Goal: Task Accomplishment & Management: Complete application form

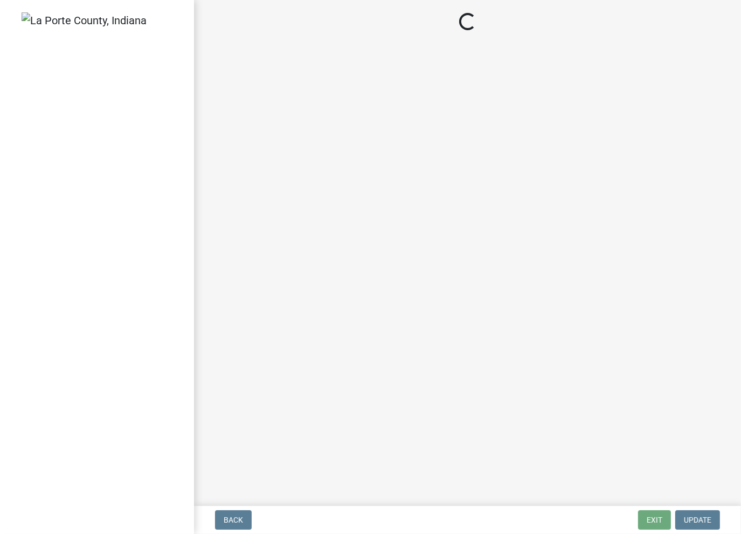
select select "2: 1"
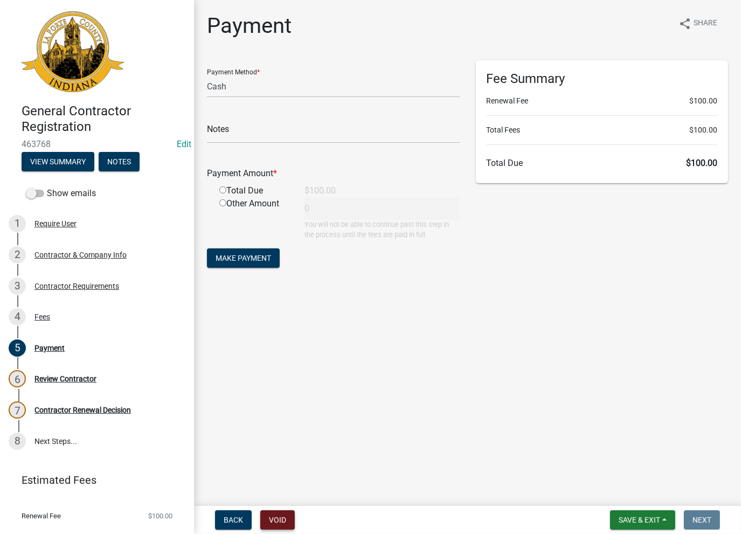
click at [281, 518] on button "Void" at bounding box center [277, 519] width 34 height 19
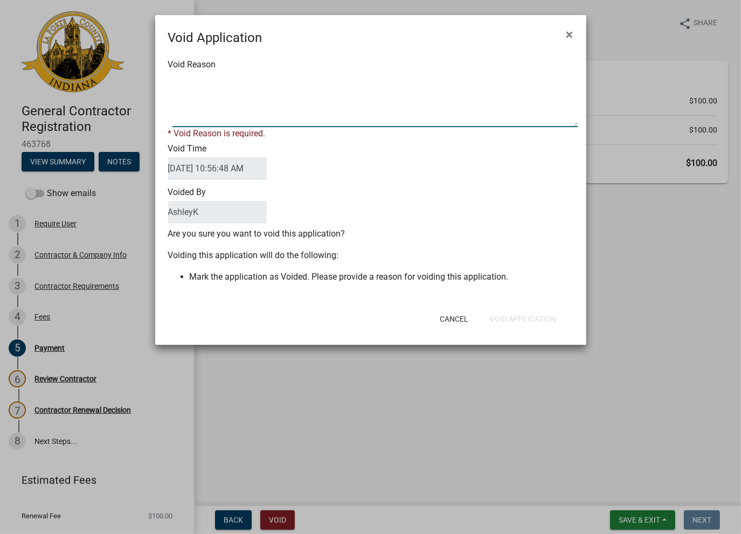
click at [256, 81] on textarea "Void Reason" at bounding box center [374, 100] width 405 height 54
type textarea "void"
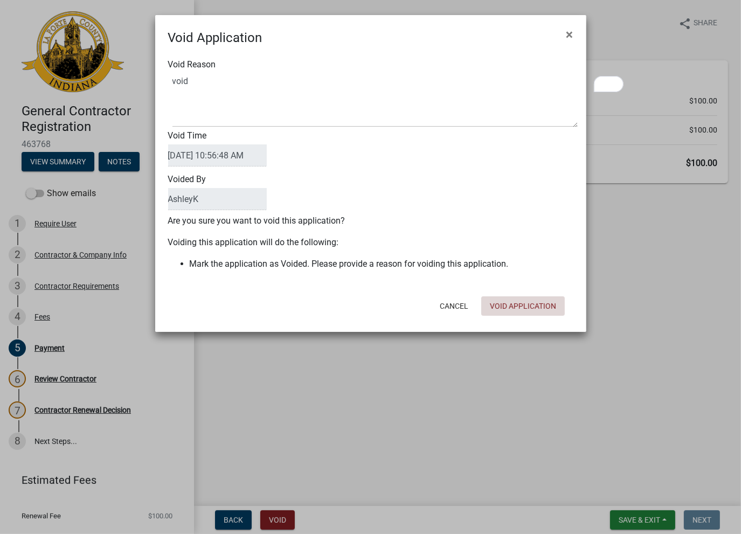
click at [509, 310] on button "Void Application" at bounding box center [523, 305] width 84 height 19
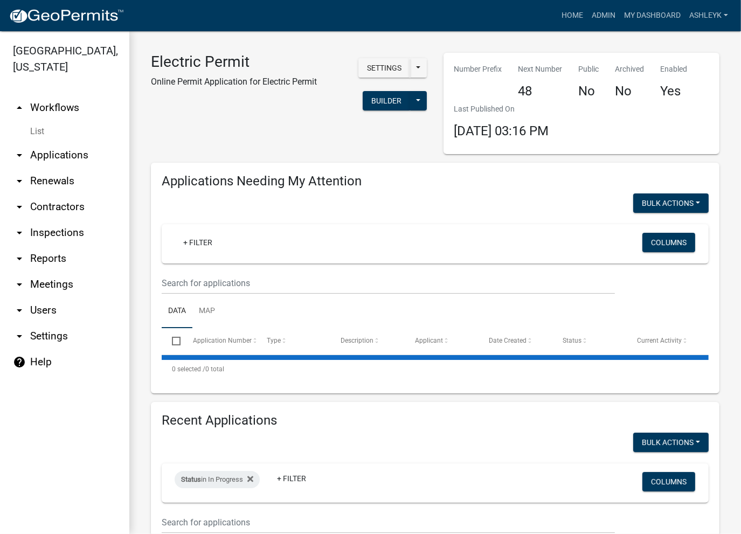
select select "3: 100"
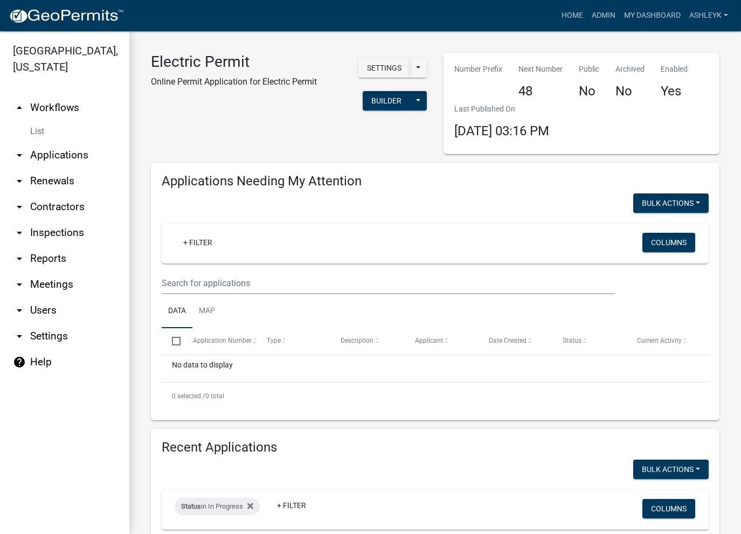
select select "3: 100"
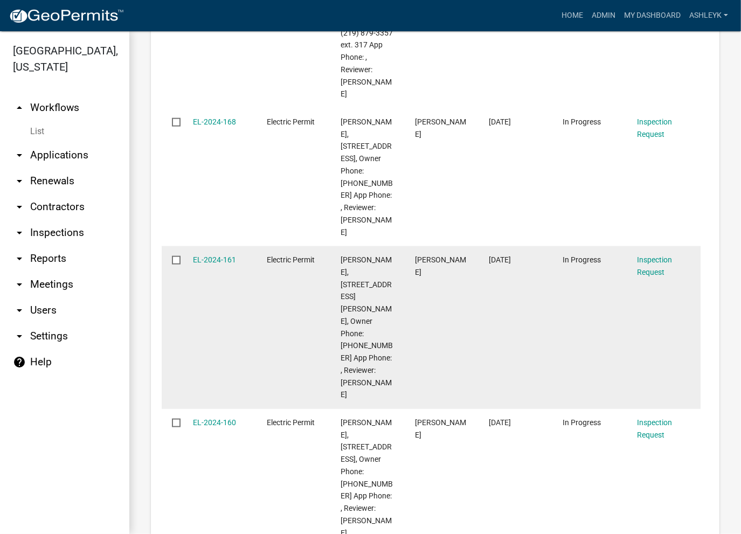
scroll to position [1132, 0]
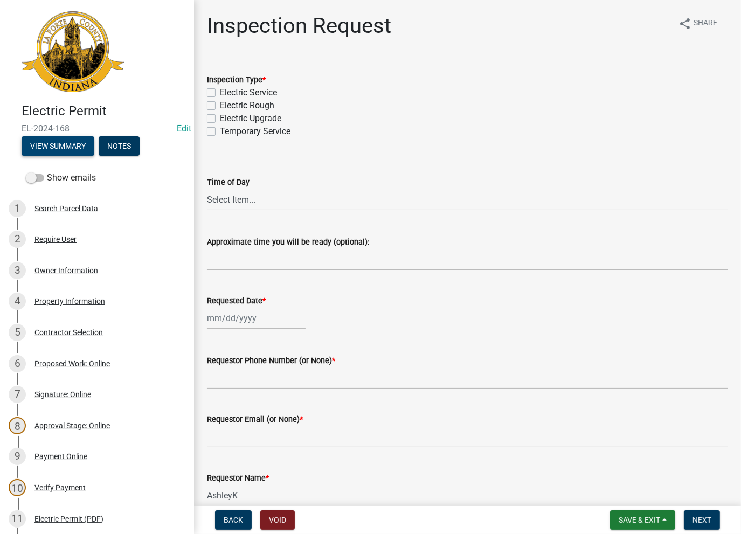
click at [48, 148] on button "View Summary" at bounding box center [58, 145] width 73 height 19
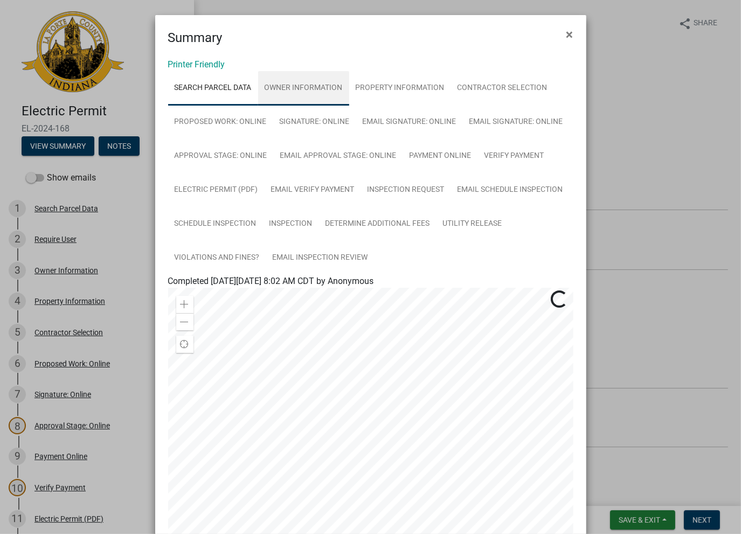
drag, startPoint x: 317, startPoint y: 85, endPoint x: 372, endPoint y: 81, distance: 55.1
click at [317, 85] on link "Owner Information" at bounding box center [303, 88] width 91 height 34
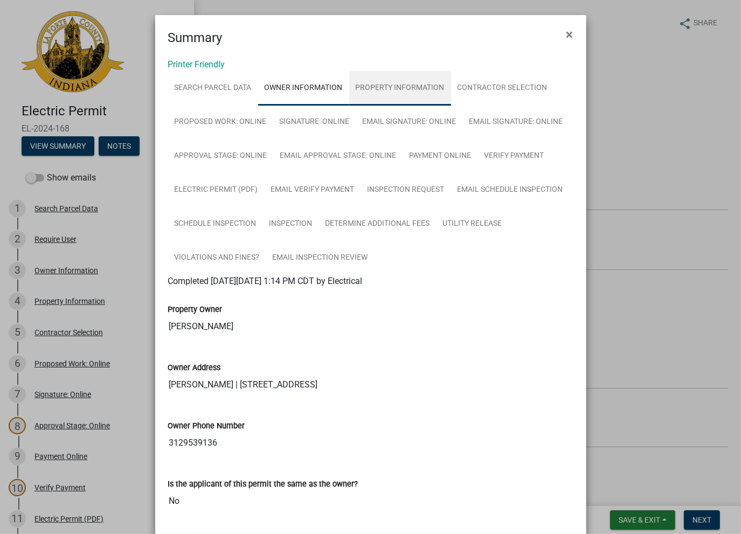
click at [386, 84] on link "Property Information" at bounding box center [400, 88] width 102 height 34
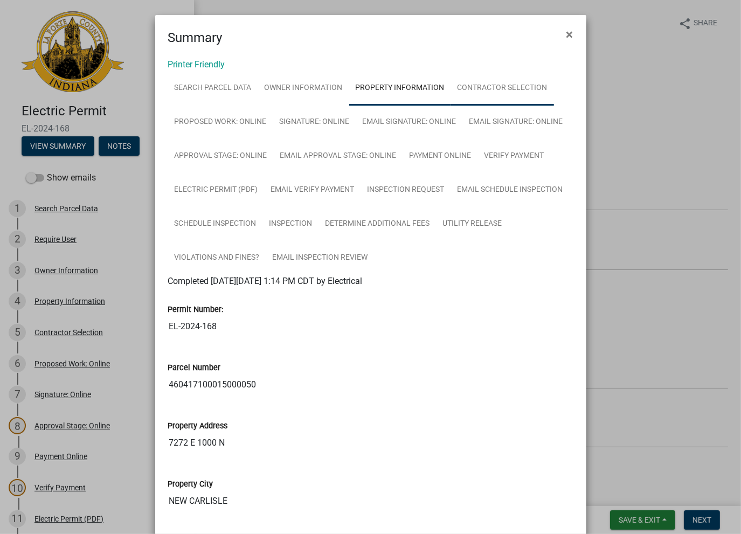
click at [487, 84] on link "Contractor Selection" at bounding box center [502, 88] width 103 height 34
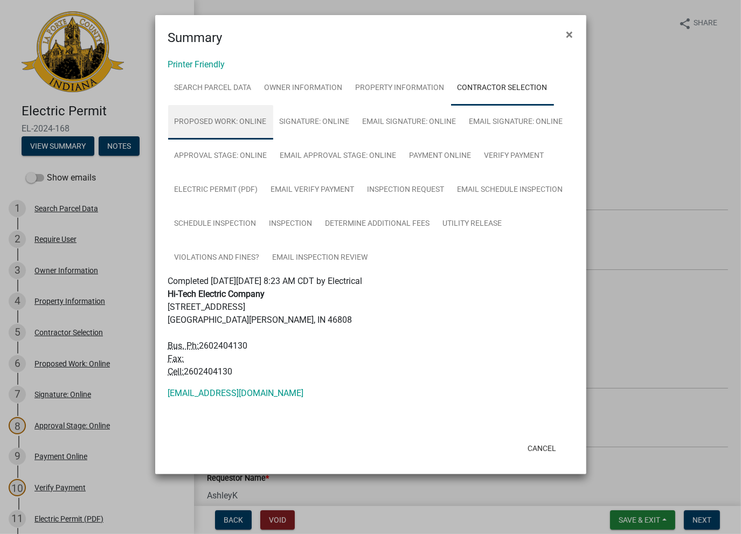
click at [209, 122] on link "Proposed Work: Online" at bounding box center [220, 122] width 105 height 34
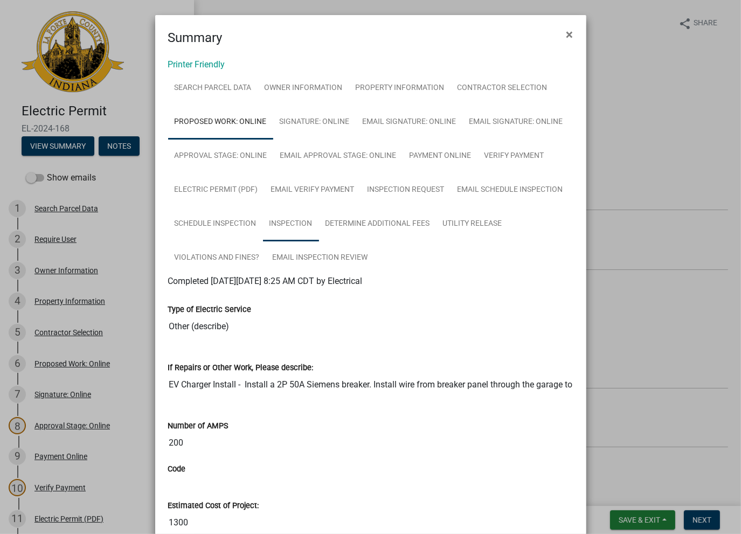
click at [287, 220] on link "Inspection" at bounding box center [291, 224] width 56 height 34
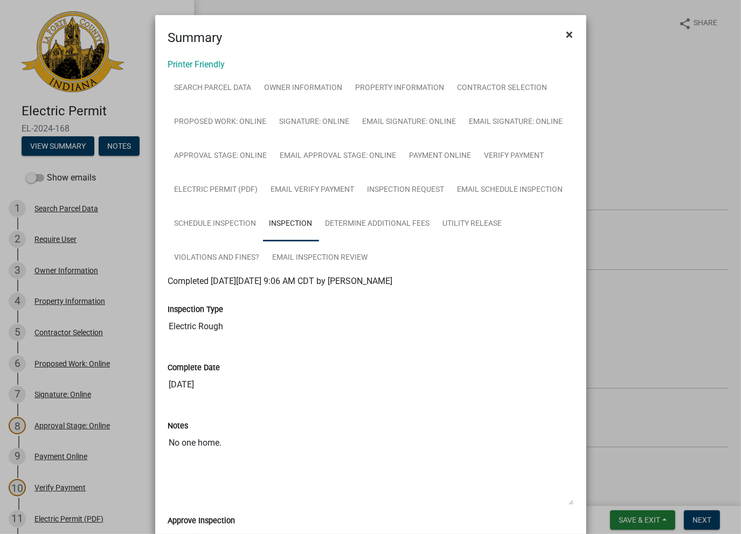
click at [561, 29] on button "×" at bounding box center [570, 34] width 24 height 30
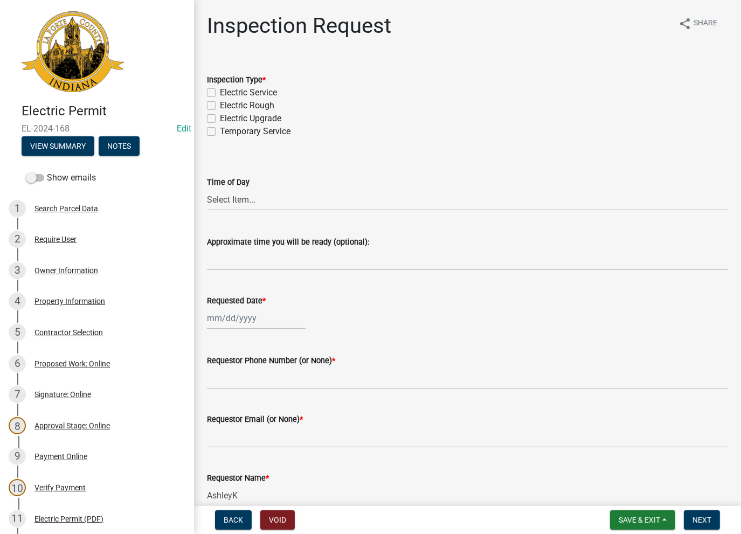
click at [220, 109] on label "Electric Rough" at bounding box center [247, 105] width 54 height 13
click at [220, 106] on input "Electric Rough" at bounding box center [223, 102] width 7 height 7
checkbox input "true"
checkbox input "false"
checkbox input "true"
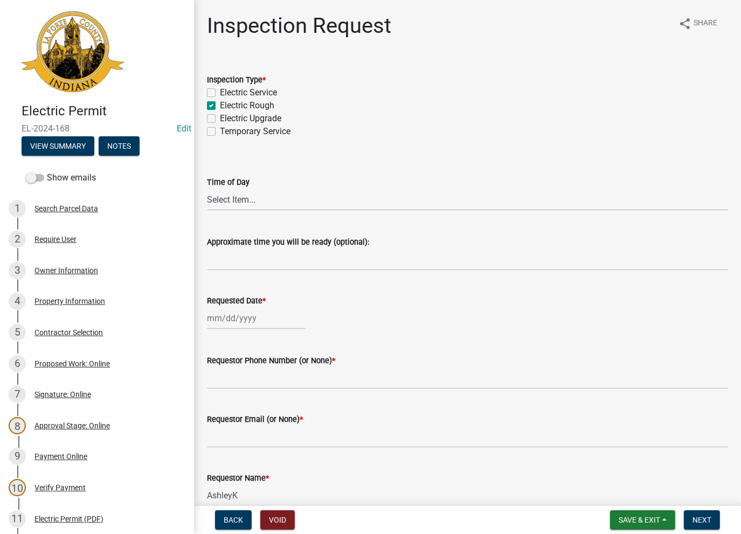
checkbox input "false"
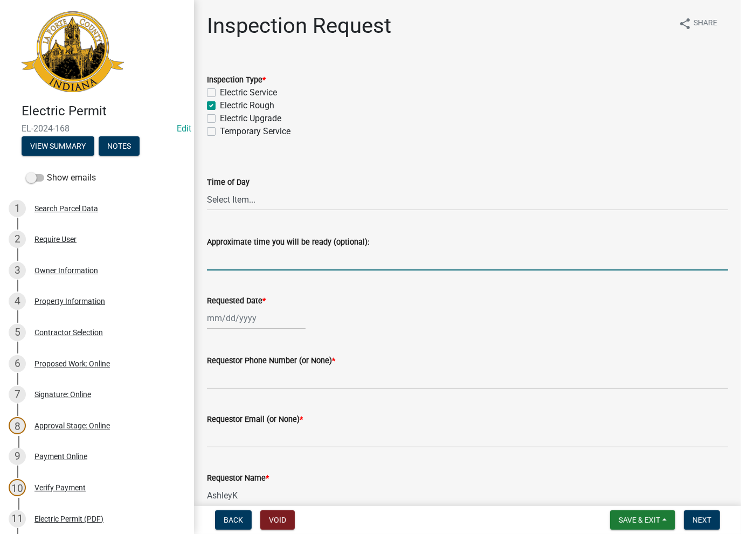
click at [234, 255] on input "Approximate time you will be ready (optional):" at bounding box center [467, 259] width 521 height 22
drag, startPoint x: 474, startPoint y: 265, endPoint x: 198, endPoint y: 266, distance: 275.9
click at [199, 266] on div "Approximate time you will be ready (optional): Second Inspection never requeste…" at bounding box center [467, 245] width 537 height 50
type input "Second Inspection never requested. Expired. Close out - AK"
click at [249, 317] on div at bounding box center [256, 318] width 99 height 22
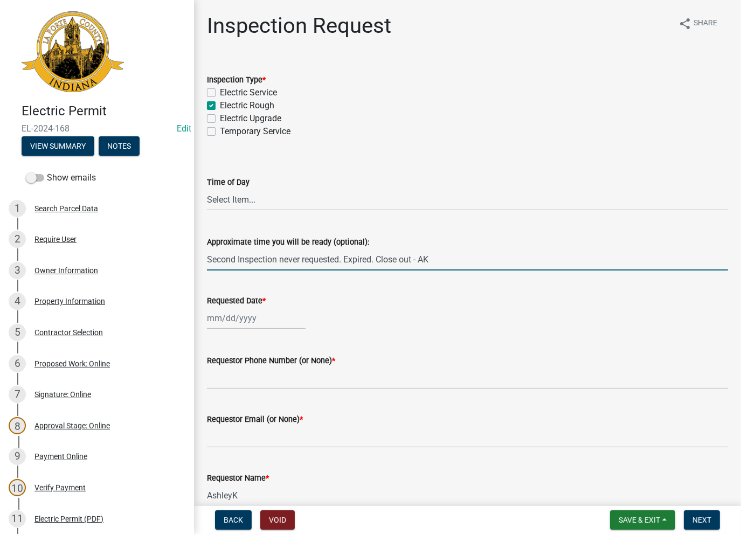
select select "8"
select select "2025"
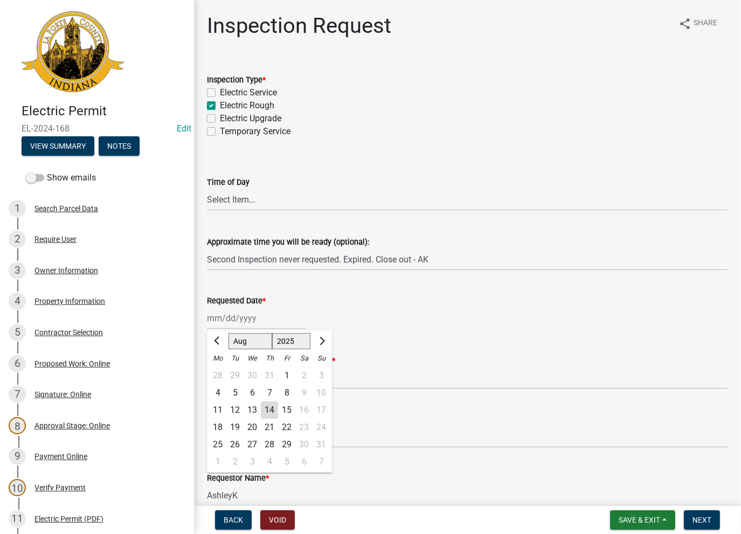
drag, startPoint x: 268, startPoint y: 411, endPoint x: 269, endPoint y: 400, distance: 10.8
click at [269, 411] on div "14" at bounding box center [269, 409] width 17 height 17
type input "08/14/2025"
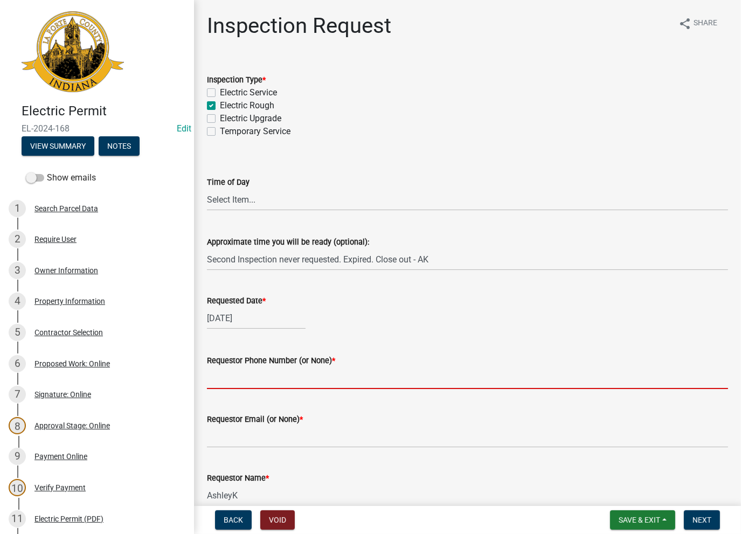
click at [265, 375] on input "Requestor Phone Number (or None) *" at bounding box center [467, 378] width 521 height 22
type input "None"
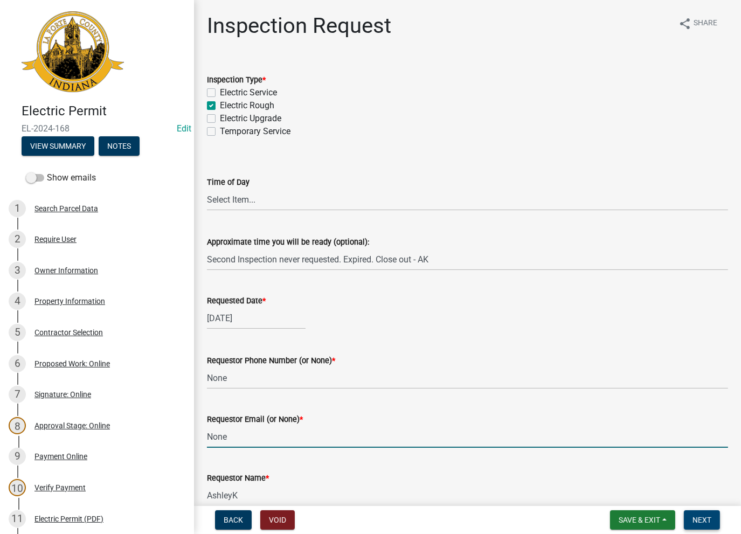
type input "None"
click at [709, 516] on span "Next" at bounding box center [701, 520] width 19 height 9
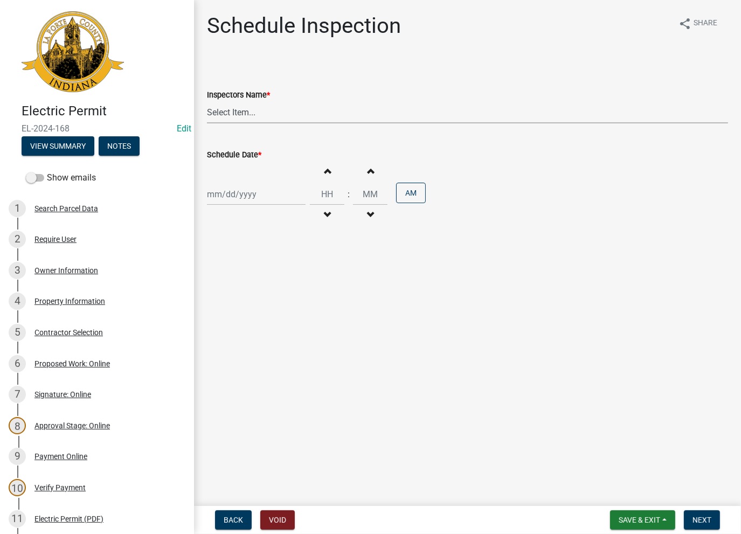
drag, startPoint x: 258, startPoint y: 105, endPoint x: 252, endPoint y: 112, distance: 8.8
click at [257, 105] on select "Select Item... [PERSON_NAME] ([PERSON_NAME]) [PERSON_NAME] ([PERSON_NAME]) [PER…" at bounding box center [467, 112] width 521 height 22
select select "a0e5a0fc-3702-49ef-98f7-3c9674400991"
click at [207, 101] on select "Select Item... [PERSON_NAME] ([PERSON_NAME]) [PERSON_NAME] ([PERSON_NAME]) [PER…" at bounding box center [467, 112] width 521 height 22
click at [235, 190] on div at bounding box center [256, 194] width 99 height 22
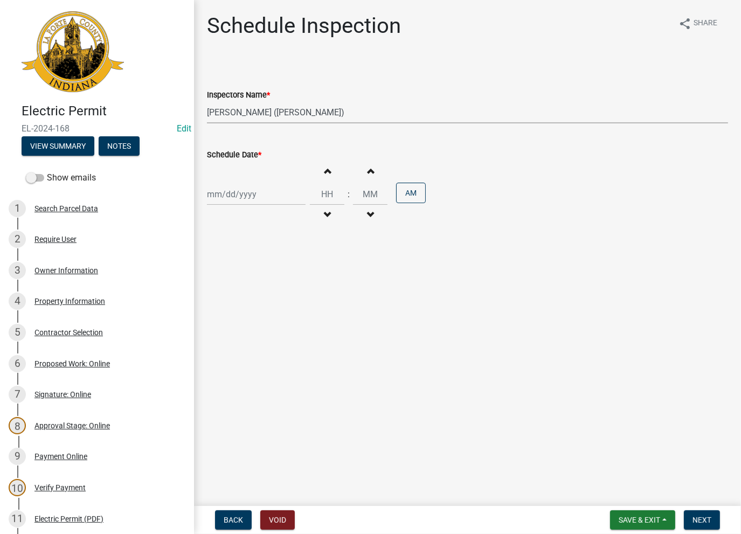
select select "8"
select select "2025"
click at [271, 288] on div "14" at bounding box center [269, 286] width 17 height 17
type input "08/14/2025"
click at [701, 522] on span "Next" at bounding box center [701, 520] width 19 height 9
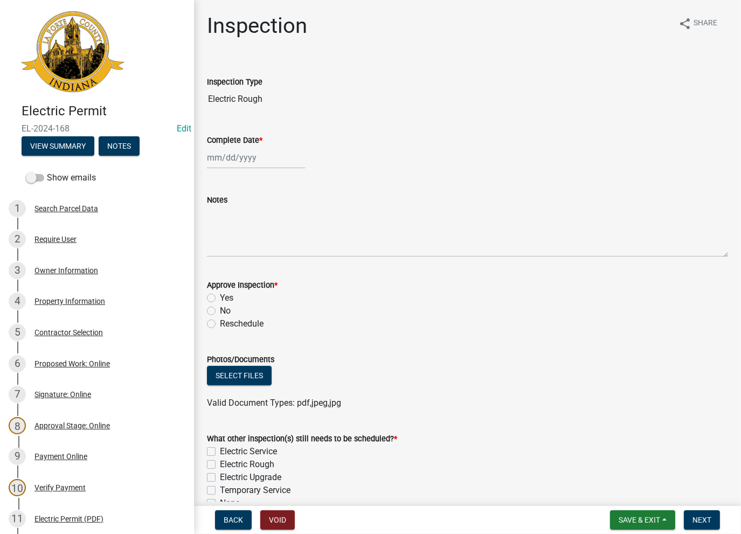
select select "8"
select select "2025"
click at [250, 158] on div "Jan Feb Mar Apr May Jun Jul Aug Sep Oct Nov Dec 1525 1526 1527 1528 1529 1530 1…" at bounding box center [256, 158] width 99 height 22
click at [267, 253] on div "14" at bounding box center [269, 249] width 17 height 17
type input "08/14/2025"
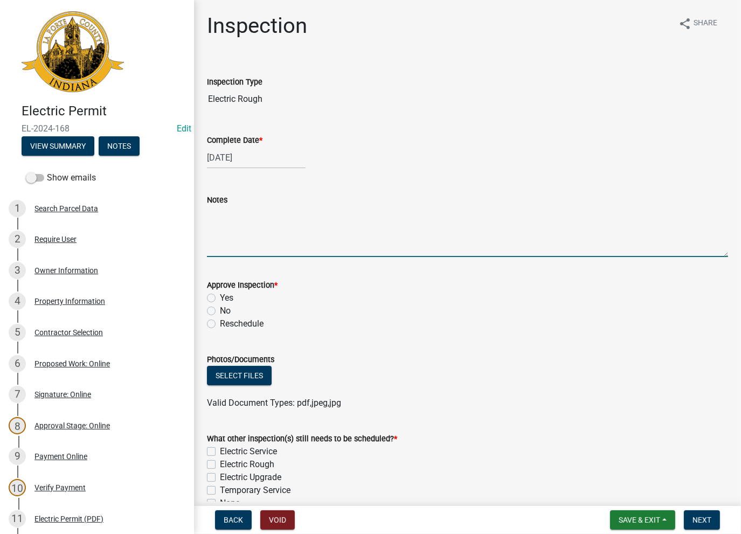
click at [246, 230] on textarea "Notes" at bounding box center [467, 231] width 521 height 51
paste textarea "Second Inspection never requested. Expired. Close out - AK"
type textarea "Second Inspection never requested. Expired. Close out - AK"
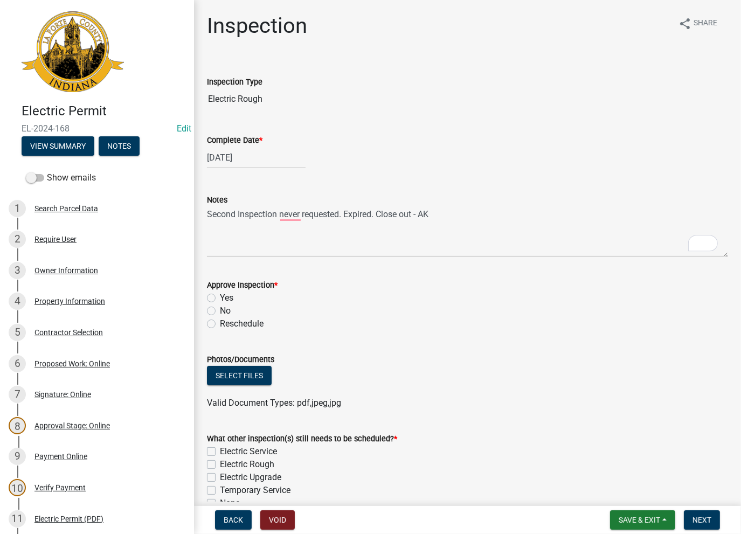
click at [213, 314] on div "No" at bounding box center [467, 310] width 521 height 13
click at [220, 310] on label "No" at bounding box center [225, 310] width 11 height 13
click at [220, 310] on input "No" at bounding box center [223, 307] width 7 height 7
radio input "true"
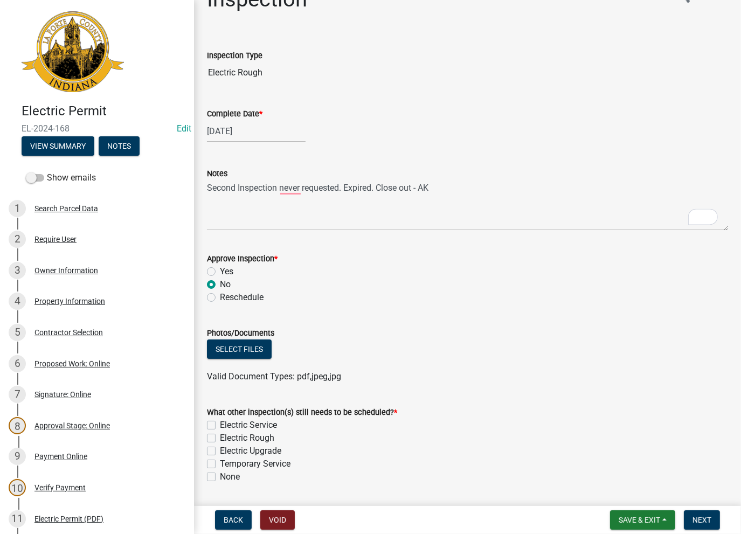
scroll to position [59, 0]
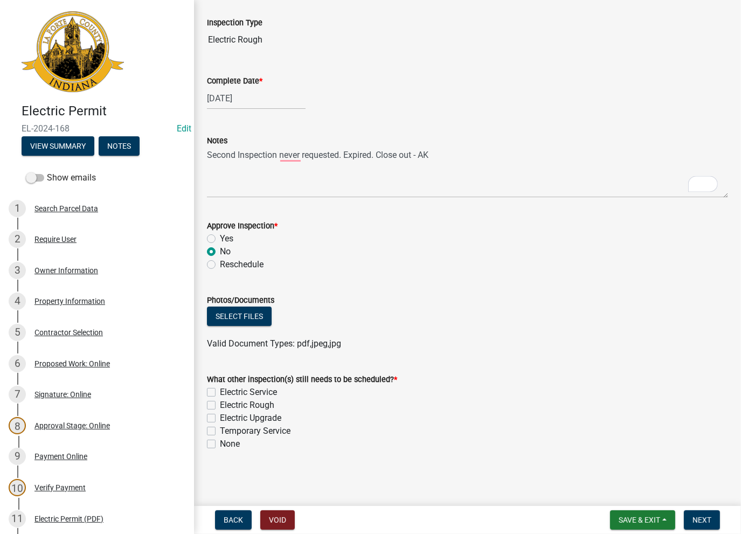
click at [218, 446] on div "None" at bounding box center [467, 444] width 521 height 13
click at [220, 441] on label "None" at bounding box center [230, 444] width 20 height 13
click at [220, 441] on input "None" at bounding box center [223, 441] width 7 height 7
checkbox input "true"
checkbox input "false"
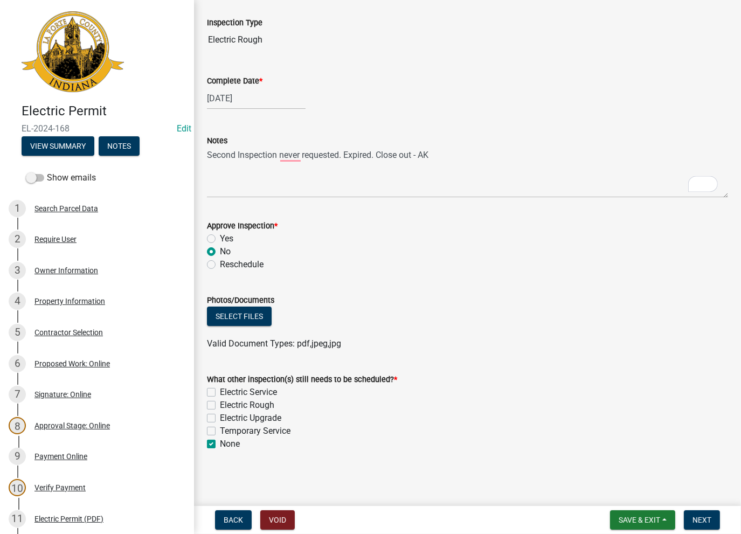
checkbox input "false"
checkbox input "true"
click at [703, 524] on button "Next" at bounding box center [702, 519] width 36 height 19
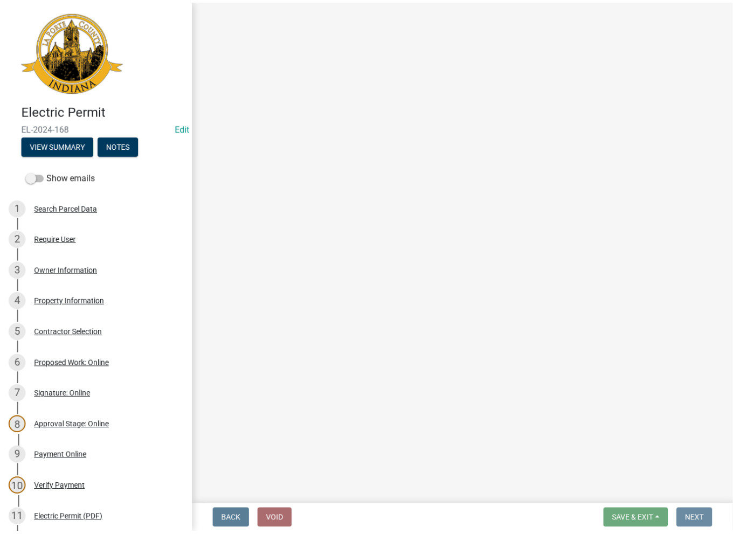
scroll to position [0, 0]
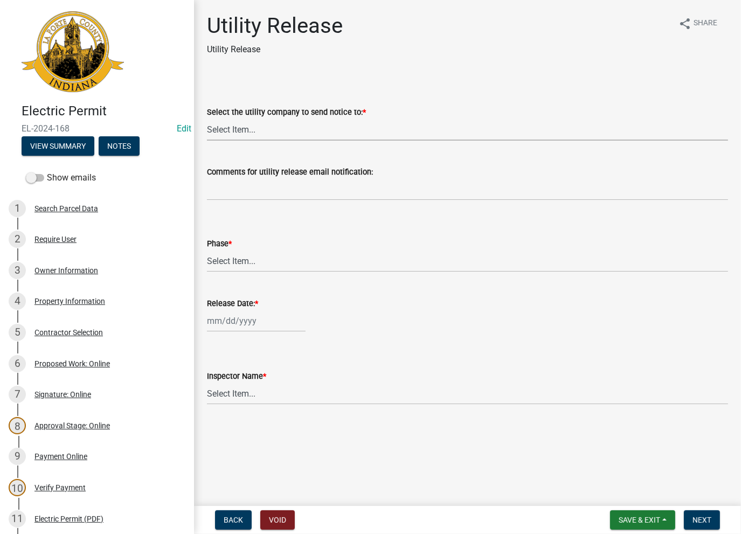
click at [236, 137] on select "Select Item... Don't send a utility release NIPSCO Kankakee Valley REMC AEP/Ind…" at bounding box center [467, 130] width 521 height 22
click at [207, 119] on select "Select Item... Don't send a utility release NIPSCO Kankakee Valley REMC AEP/Ind…" at bounding box center [467, 130] width 521 height 22
select select "3780ecfe-b3b4-4223-9cfe-090e9c0a356a"
drag, startPoint x: 247, startPoint y: 254, endPoint x: 245, endPoint y: 271, distance: 16.9
click at [246, 262] on select "Select Item... Phase 1 Phase 3" at bounding box center [467, 261] width 521 height 22
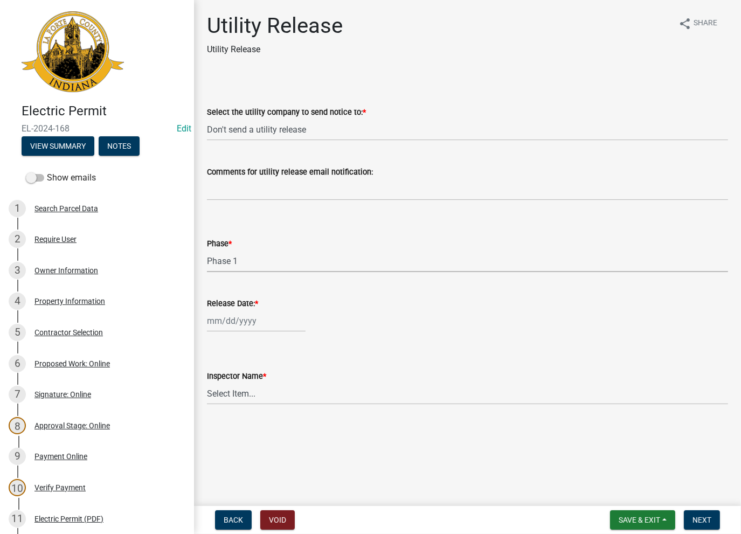
click at [207, 250] on select "Select Item... Phase 1 Phase 3" at bounding box center [467, 261] width 521 height 22
select select "f678d134-8131-47e8-ad26-ea7cd419ba61"
click at [242, 327] on div at bounding box center [256, 321] width 99 height 22
select select "8"
select select "2025"
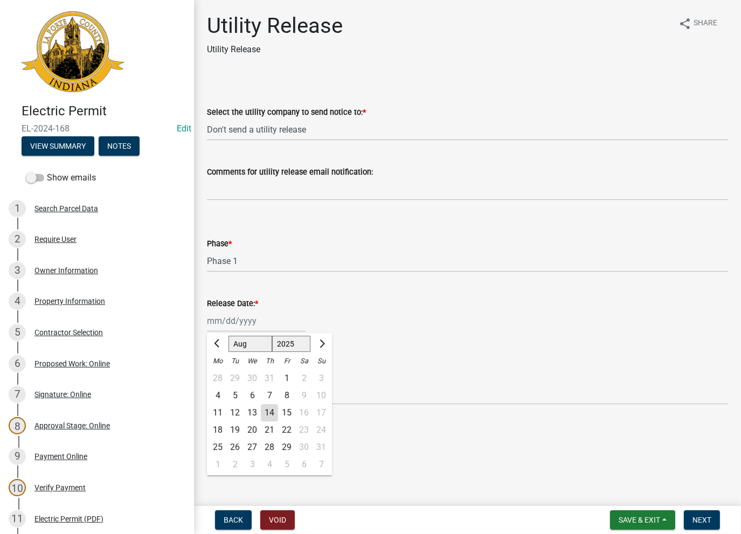
drag, startPoint x: 271, startPoint y: 415, endPoint x: 267, endPoint y: 406, distance: 10.2
click at [269, 414] on div "14" at bounding box center [269, 412] width 17 height 17
type input "08/14/2025"
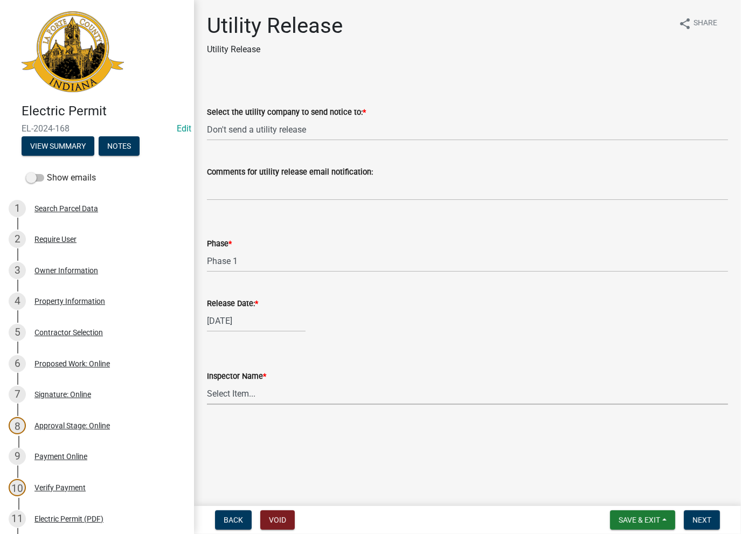
click at [267, 394] on select "Select Item... Ernie Schmidt Scott Schroeder John Niegos Dave Schuman Richard J…" at bounding box center [467, 394] width 521 height 22
click at [207, 383] on select "Select Item... Ernie Schmidt Scott Schroeder John Niegos Dave Schuman Richard J…" at bounding box center [467, 394] width 521 height 22
select select "86e5621d-6805-4b45-aad7-b2b3c8c41661"
click at [712, 517] on button "Next" at bounding box center [702, 519] width 36 height 19
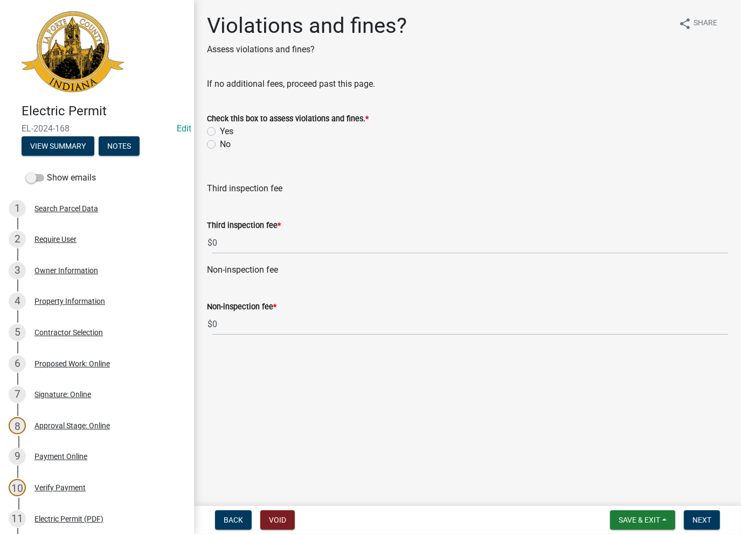
click at [220, 143] on label "No" at bounding box center [225, 144] width 11 height 13
click at [220, 143] on input "No" at bounding box center [223, 141] width 7 height 7
radio input "true"
drag, startPoint x: 698, startPoint y: 517, endPoint x: 689, endPoint y: 509, distance: 11.8
click at [696, 516] on span "Next" at bounding box center [701, 520] width 19 height 9
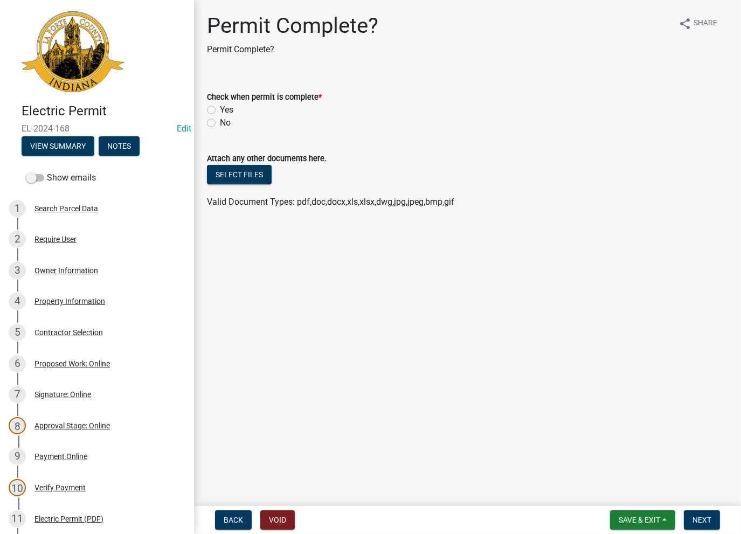
click at [220, 108] on label "Yes" at bounding box center [226, 109] width 13 height 13
click at [220, 108] on input "Yes" at bounding box center [223, 106] width 7 height 7
radio input "true"
click at [699, 522] on span "Next" at bounding box center [701, 520] width 19 height 9
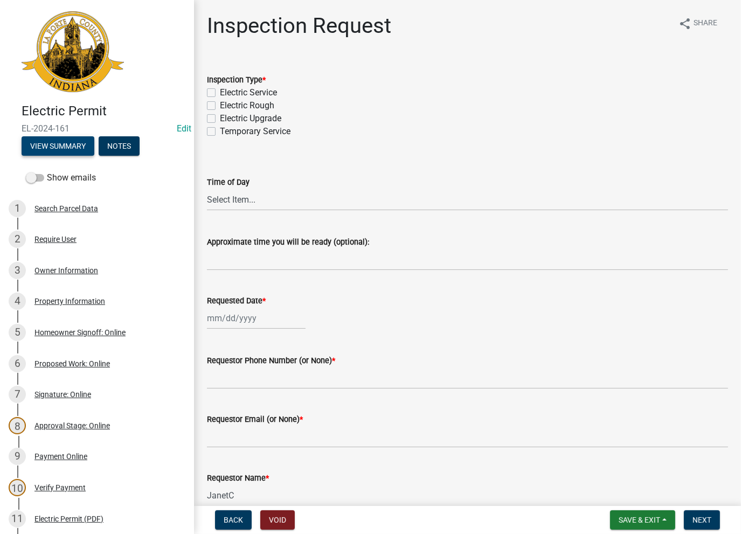
click at [40, 150] on button "View Summary" at bounding box center [58, 145] width 73 height 19
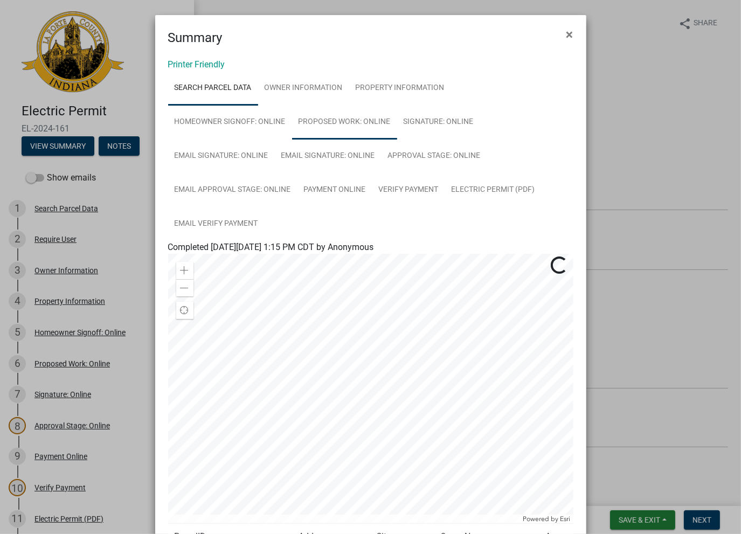
click at [352, 126] on link "Proposed Work: Online" at bounding box center [344, 122] width 105 height 34
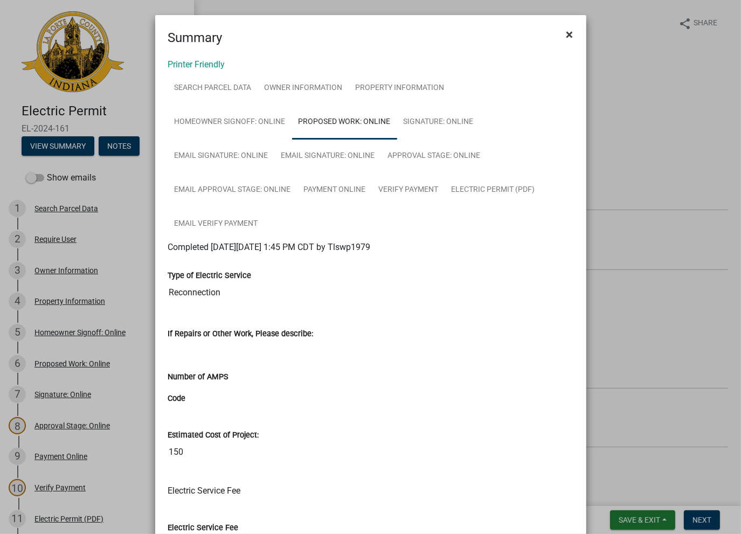
click at [567, 37] on span "×" at bounding box center [569, 34] width 7 height 15
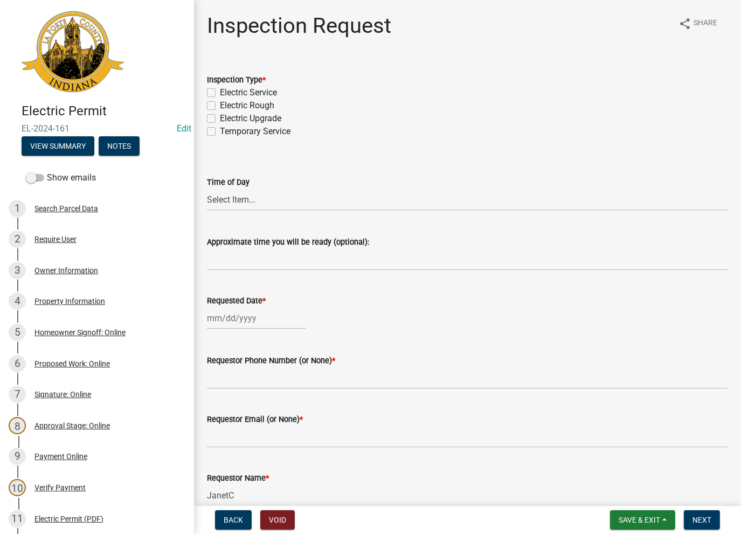
click at [220, 96] on label "Electric Service" at bounding box center [248, 92] width 57 height 13
click at [220, 93] on input "Electric Service" at bounding box center [223, 89] width 7 height 7
checkbox input "true"
checkbox input "false"
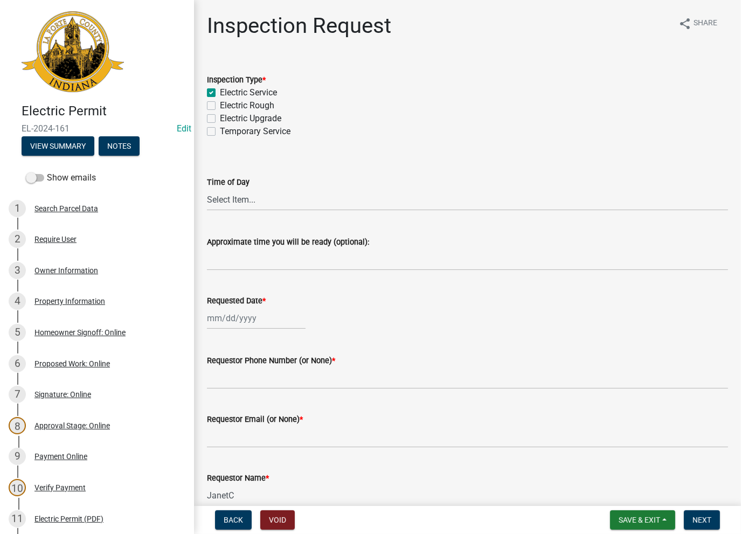
checkbox input "false"
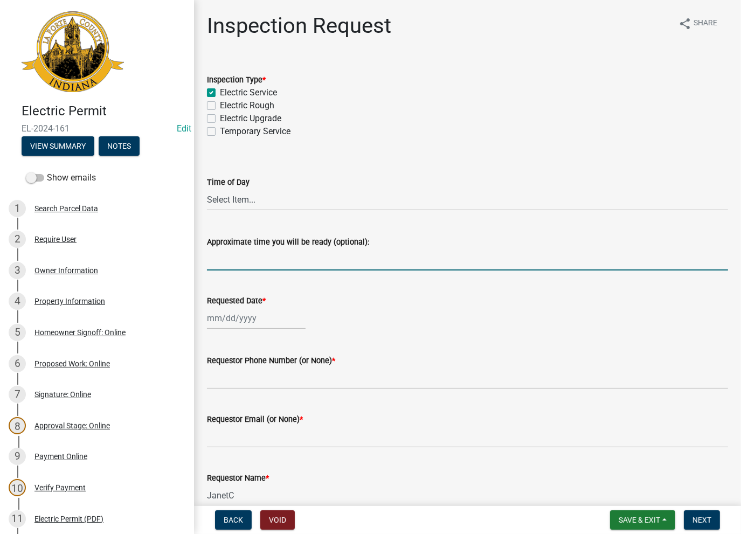
click at [249, 259] on input "Approximate time you will be ready (optional):" at bounding box center [467, 259] width 521 height 22
type input "No Inspections ever requested. Expired. Close out - AK"
drag, startPoint x: 451, startPoint y: 260, endPoint x: 205, endPoint y: 275, distance: 246.7
click at [206, 275] on div "Inspection Request share Share Inspection Type * Electric Service Electric Roug…" at bounding box center [467, 352] width 537 height 678
select select "8"
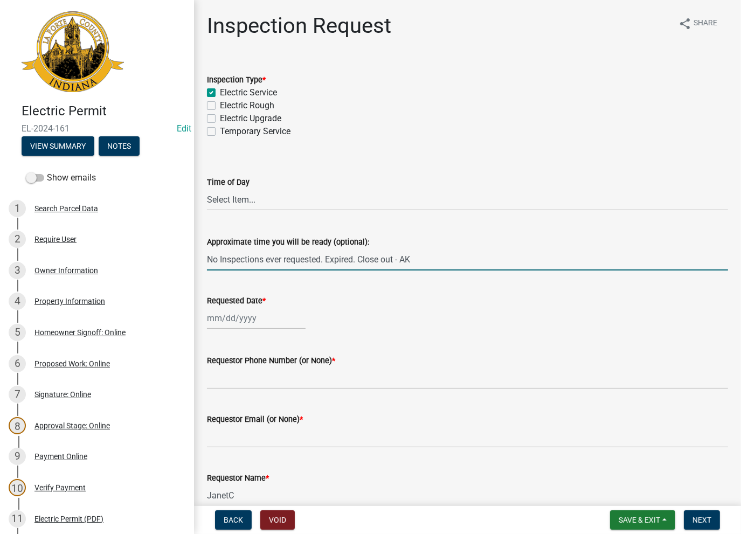
select select "2025"
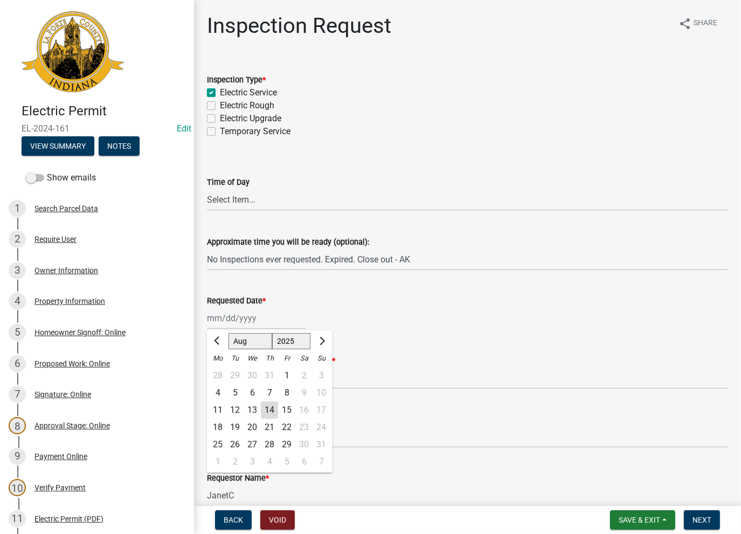
drag, startPoint x: 218, startPoint y: 308, endPoint x: 224, endPoint y: 318, distance: 11.8
click at [218, 308] on div "Jan Feb Mar Apr May Jun Jul Aug Sep Oct Nov Dec 1525 1526 1527 1528 1529 1530 1…" at bounding box center [256, 318] width 99 height 22
drag, startPoint x: 272, startPoint y: 407, endPoint x: 262, endPoint y: 389, distance: 20.3
click at [269, 405] on div "14" at bounding box center [269, 409] width 17 height 17
type input "08/14/2025"
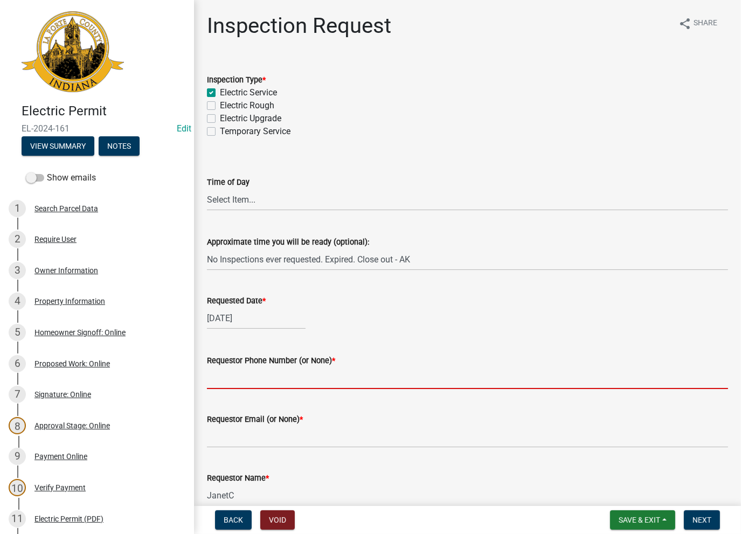
click at [258, 377] on input "Requestor Phone Number (or None) *" at bounding box center [467, 378] width 521 height 22
type input "None"
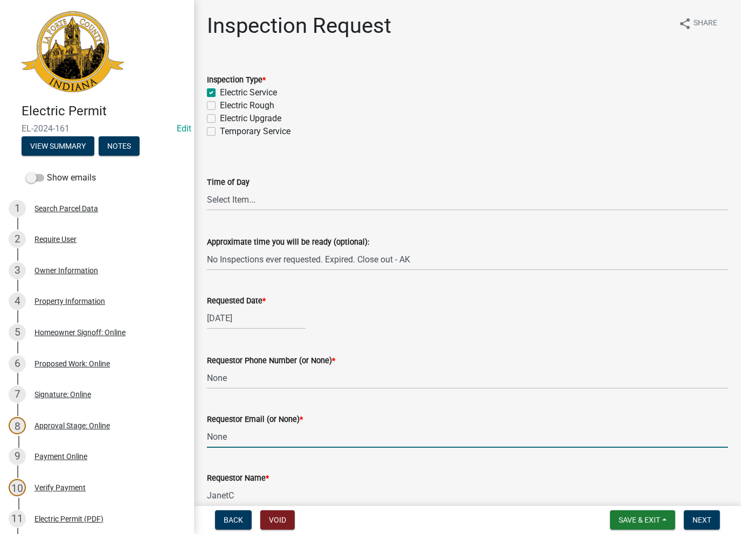
type input "None"
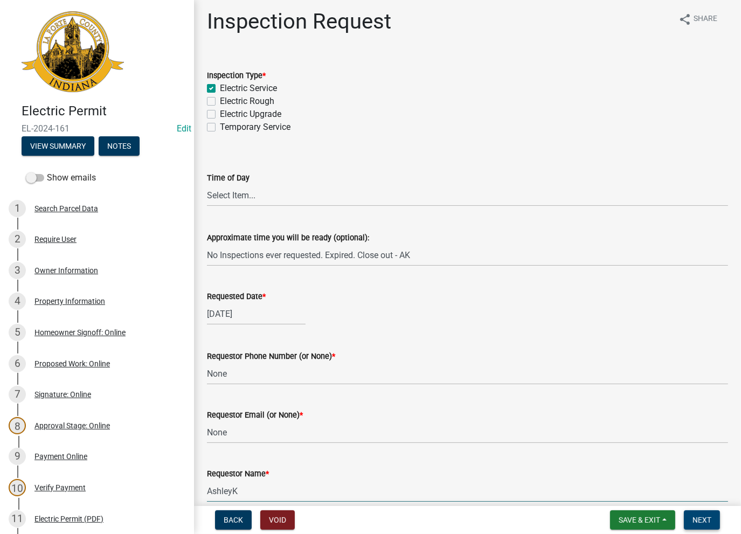
type input "AshleyK"
click at [703, 525] on button "Next" at bounding box center [702, 519] width 36 height 19
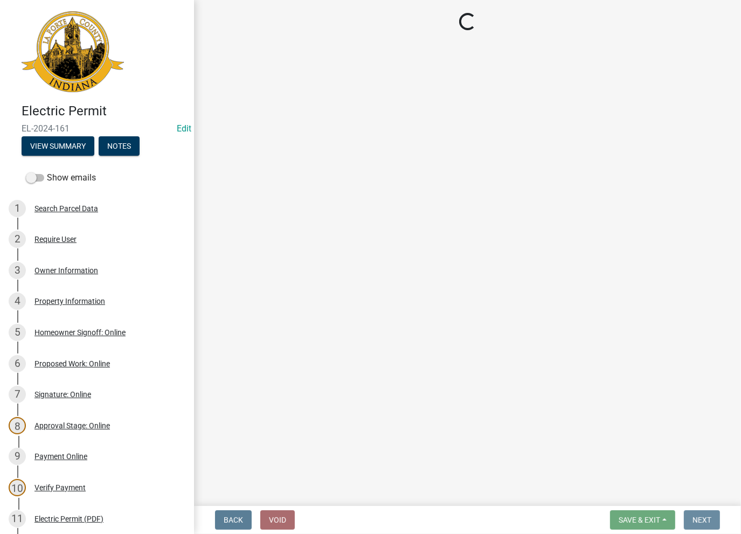
scroll to position [0, 0]
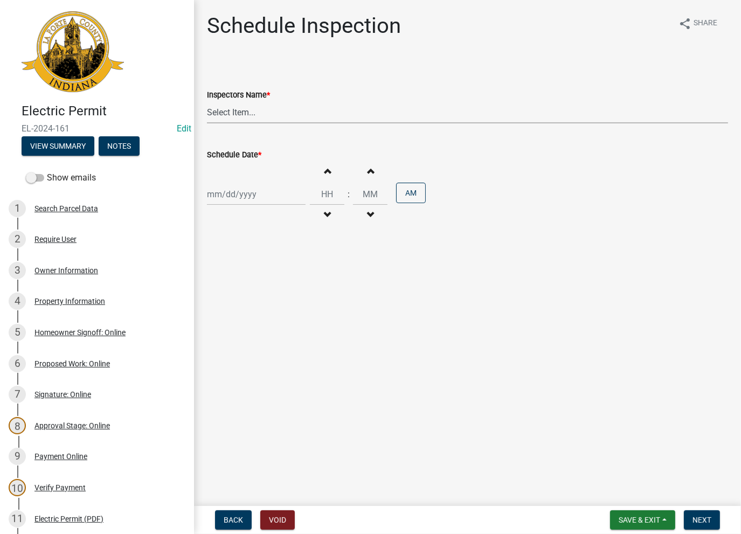
click at [241, 111] on select "Select Item... [PERSON_NAME] ([PERSON_NAME]) [PERSON_NAME] ([PERSON_NAME]) [PER…" at bounding box center [467, 112] width 521 height 22
select select "a0e5a0fc-3702-49ef-98f7-3c9674400991"
click at [207, 101] on select "Select Item... [PERSON_NAME] ([PERSON_NAME]) [PERSON_NAME] ([PERSON_NAME]) [PER…" at bounding box center [467, 112] width 521 height 22
select select "8"
select select "2025"
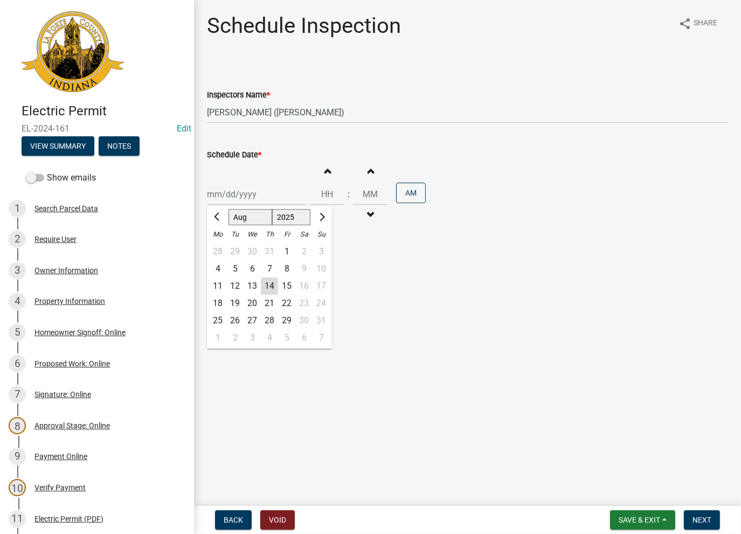
drag, startPoint x: 250, startPoint y: 183, endPoint x: 247, endPoint y: 200, distance: 16.9
click at [248, 184] on div "Jan Feb Mar Apr May Jun Jul Aug Sep Oct Nov Dec 1525 1526 1527 1528 1529 1530 1…" at bounding box center [256, 194] width 99 height 22
click at [265, 284] on div "14" at bounding box center [269, 286] width 17 height 17
type input "08/14/2025"
click at [708, 517] on span "Next" at bounding box center [701, 520] width 19 height 9
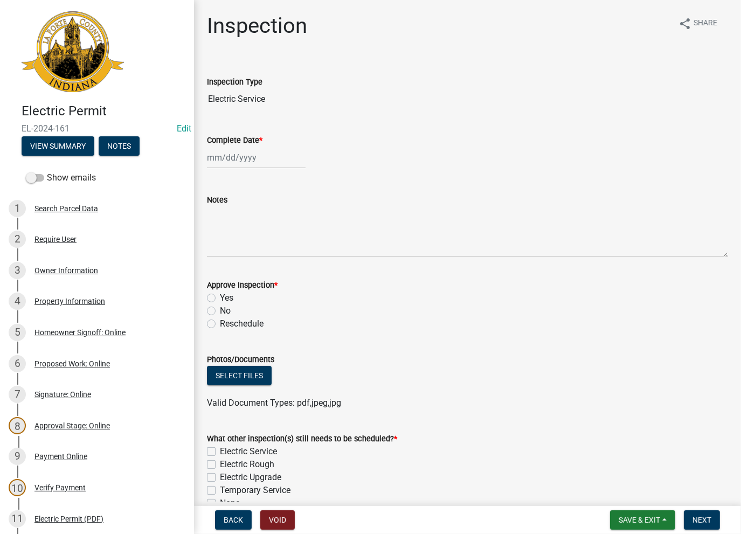
click at [240, 155] on div at bounding box center [256, 158] width 99 height 22
select select "8"
select select "2025"
click at [269, 248] on div "14" at bounding box center [269, 249] width 17 height 17
type input "08/14/2025"
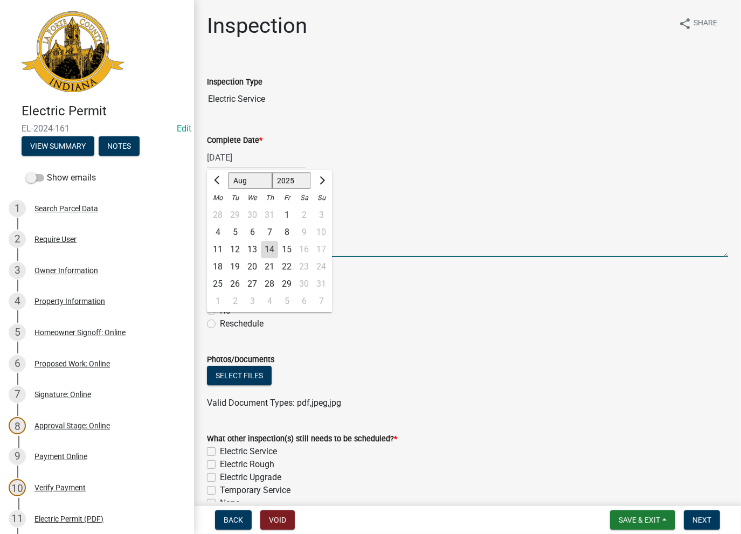
click at [265, 240] on textarea "Notes" at bounding box center [467, 231] width 521 height 51
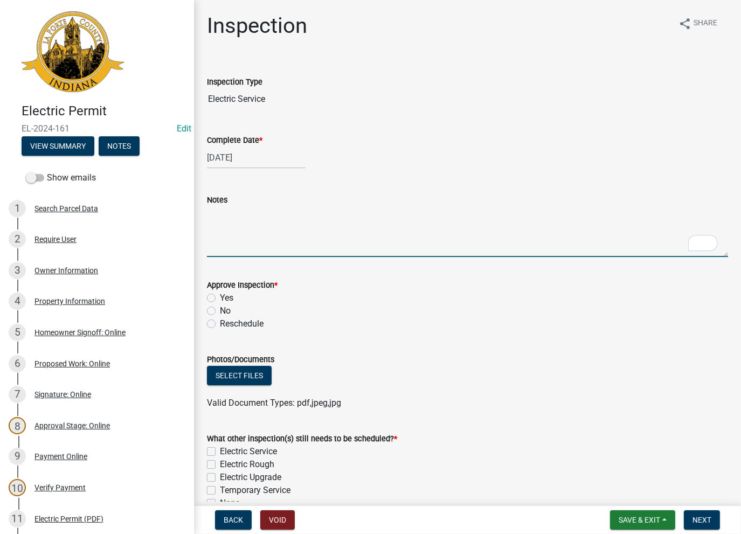
paste textarea "No Inspections ever requested. Expired. Close out - AK"
type textarea "No Inspections ever requested. Expired. Close out - AK"
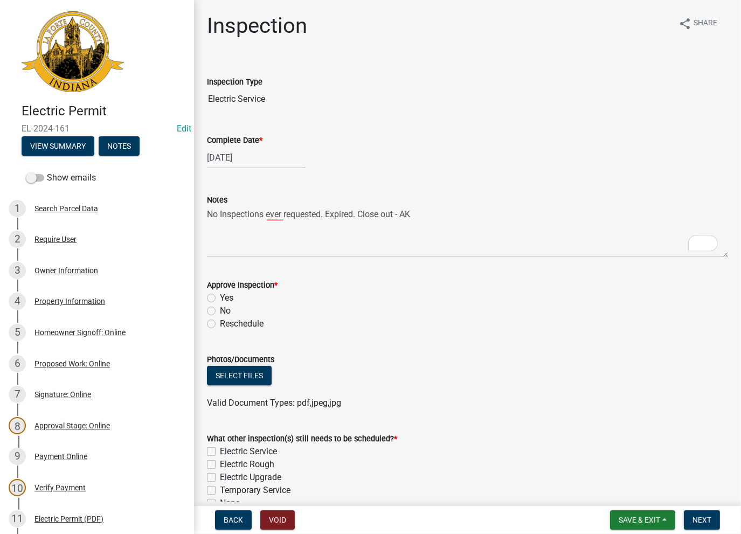
click at [214, 314] on div "No" at bounding box center [467, 310] width 521 height 13
click at [220, 308] on label "No" at bounding box center [225, 310] width 11 height 13
click at [220, 308] on input "No" at bounding box center [223, 307] width 7 height 7
radio input "true"
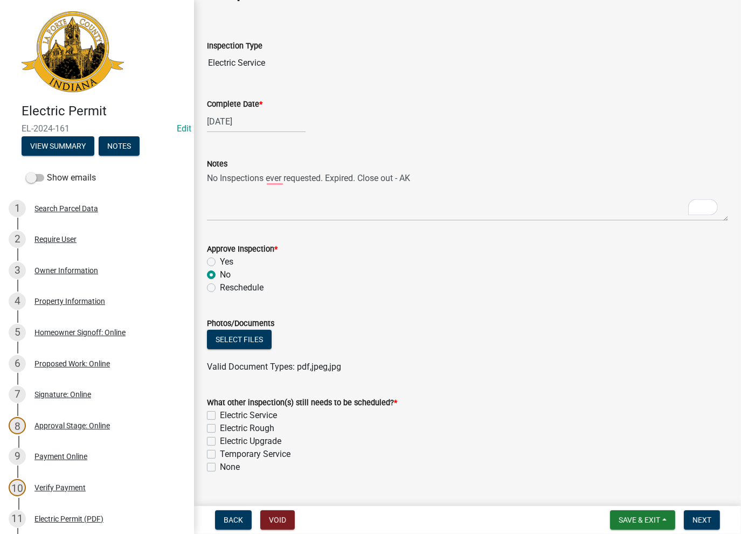
scroll to position [59, 0]
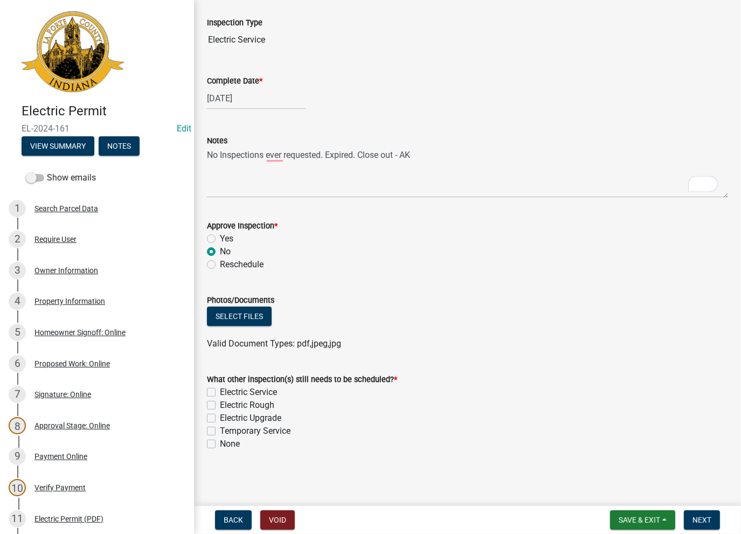
drag, startPoint x: 211, startPoint y: 447, endPoint x: 329, endPoint y: 446, distance: 118.0
click at [220, 447] on label "None" at bounding box center [230, 444] width 20 height 13
click at [220, 445] on input "None" at bounding box center [223, 441] width 7 height 7
checkbox input "true"
checkbox input "false"
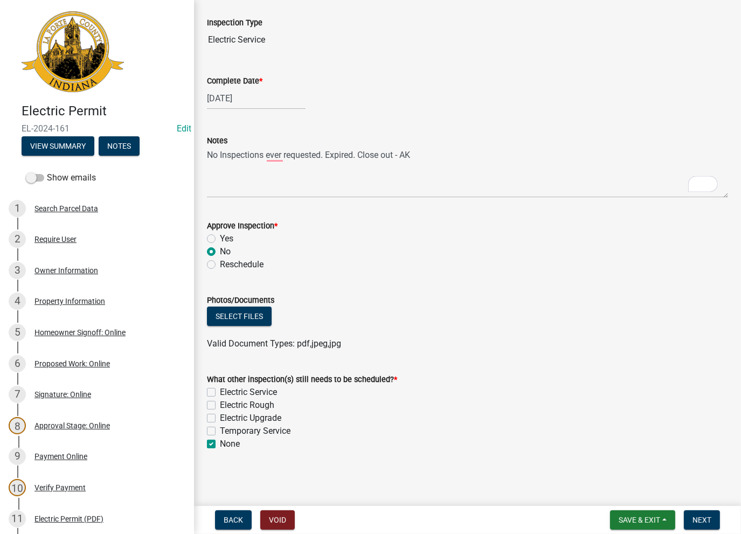
checkbox input "false"
checkbox input "true"
click at [697, 518] on span "Next" at bounding box center [701, 520] width 19 height 9
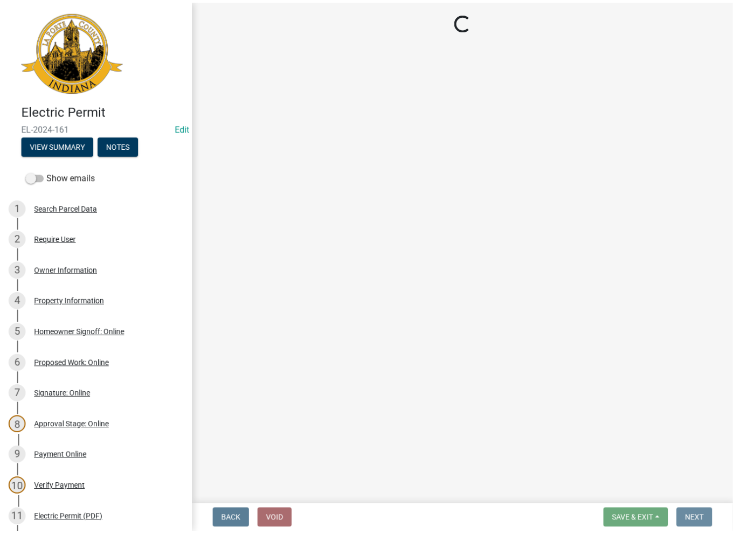
scroll to position [0, 0]
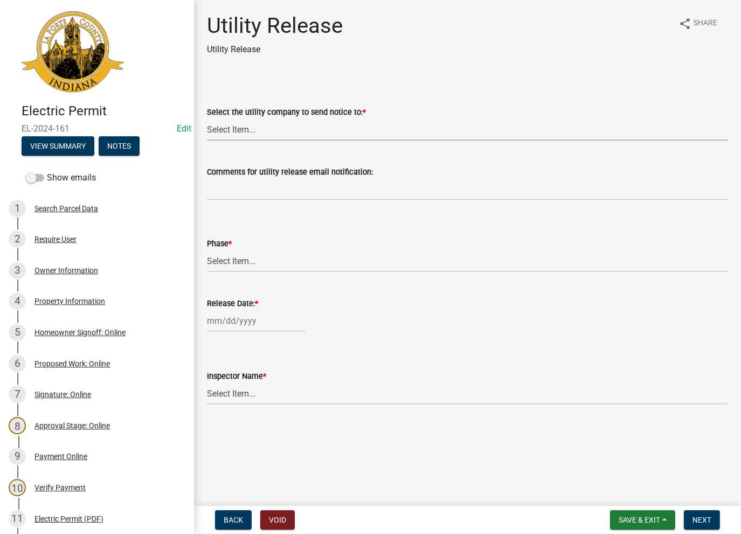
drag, startPoint x: 260, startPoint y: 130, endPoint x: 256, endPoint y: 137, distance: 8.0
click at [259, 131] on select "Select Item... Don't send a utility release NIPSCO Kankakee Valley REMC AEP/Ind…" at bounding box center [467, 130] width 521 height 22
click at [207, 119] on select "Select Item... Don't send a utility release NIPSCO Kankakee Valley REMC AEP/Ind…" at bounding box center [467, 130] width 521 height 22
select select "3780ecfe-b3b4-4223-9cfe-090e9c0a356a"
drag, startPoint x: 233, startPoint y: 269, endPoint x: 226, endPoint y: 261, distance: 10.8
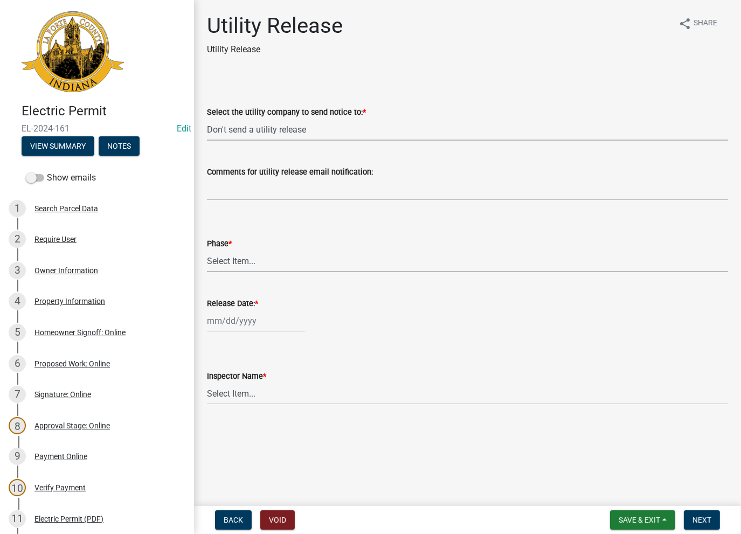
click at [233, 269] on select "Select Item... Phase 1 Phase 3" at bounding box center [467, 261] width 521 height 22
click at [207, 250] on select "Select Item... Phase 1 Phase 3" at bounding box center [467, 261] width 521 height 22
select select "f678d134-8131-47e8-ad26-ea7cd419ba61"
select select "8"
select select "2025"
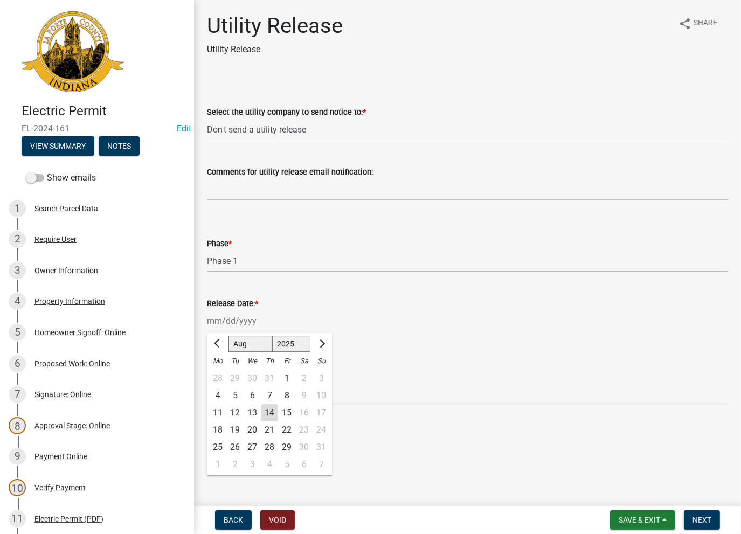
drag, startPoint x: 237, startPoint y: 317, endPoint x: 239, endPoint y: 334, distance: 16.8
click at [236, 317] on div "Jan Feb Mar Apr May Jun Jul Aug Sep Oct Nov Dec 1525 1526 1527 1528 1529 1530 1…" at bounding box center [256, 321] width 99 height 22
drag, startPoint x: 272, startPoint y: 410, endPoint x: 261, endPoint y: 403, distance: 12.4
click at [271, 410] on div "14" at bounding box center [269, 412] width 17 height 17
type input "08/14/2025"
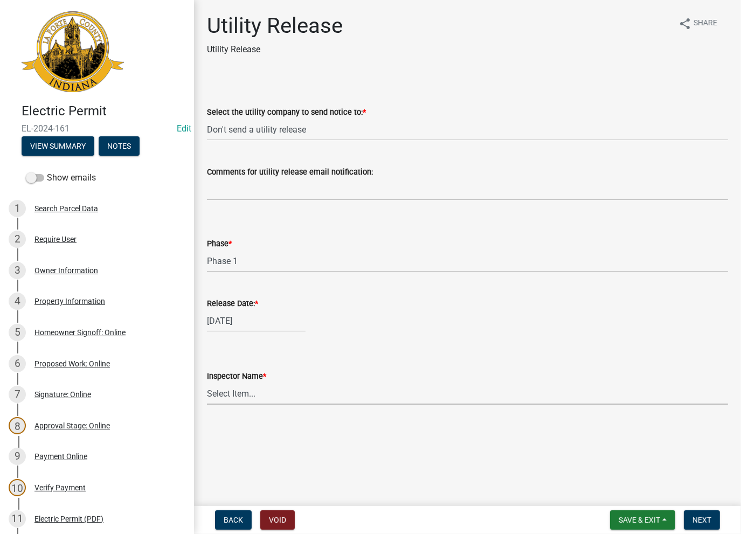
click at [258, 398] on select "Select Item... Ernie Schmidt Scott Schroeder John Niegos Dave Schuman Richard J…" at bounding box center [467, 394] width 521 height 22
click at [207, 383] on select "Select Item... Ernie Schmidt Scott Schroeder John Niegos Dave Schuman Richard J…" at bounding box center [467, 394] width 521 height 22
select select "86e5621d-6805-4b45-aad7-b2b3c8c41661"
click at [706, 522] on span "Next" at bounding box center [701, 520] width 19 height 9
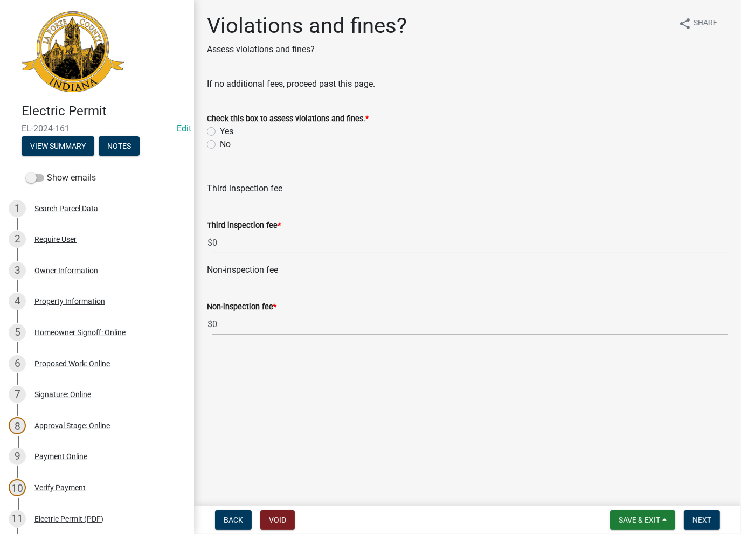
click at [220, 143] on label "No" at bounding box center [225, 144] width 11 height 13
click at [220, 143] on input "No" at bounding box center [223, 141] width 7 height 7
radio input "true"
click at [703, 508] on nav "Back Void Save & Exit Save Save & Exit Next" at bounding box center [467, 520] width 547 height 28
click at [704, 517] on span "Next" at bounding box center [701, 520] width 19 height 9
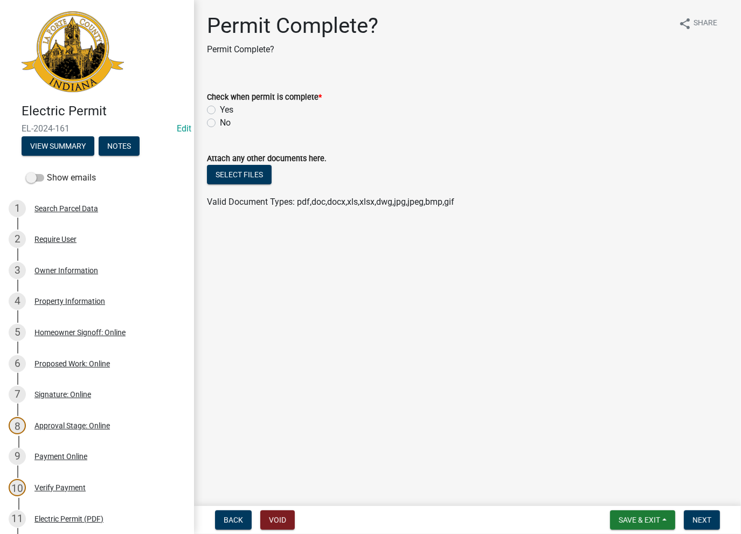
click at [212, 109] on div "Yes" at bounding box center [467, 109] width 521 height 13
click at [220, 112] on label "Yes" at bounding box center [226, 109] width 13 height 13
click at [220, 110] on input "Yes" at bounding box center [223, 106] width 7 height 7
radio input "true"
click at [706, 522] on span "Next" at bounding box center [701, 520] width 19 height 9
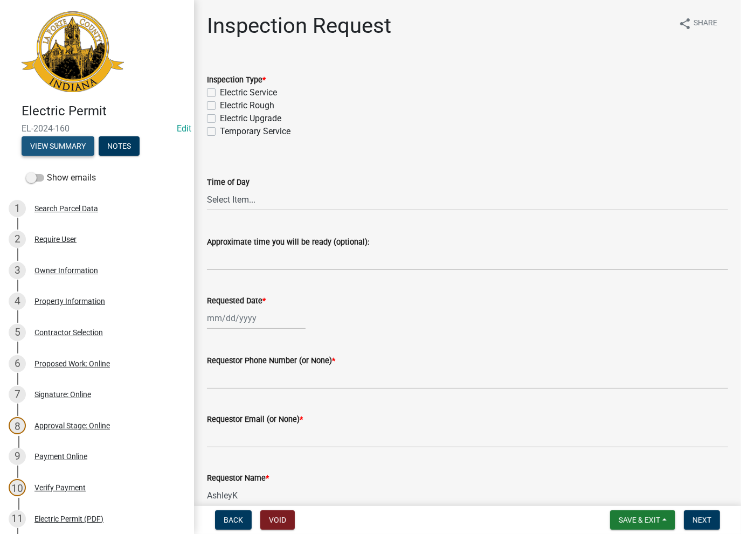
click at [48, 146] on button "View Summary" at bounding box center [58, 145] width 73 height 19
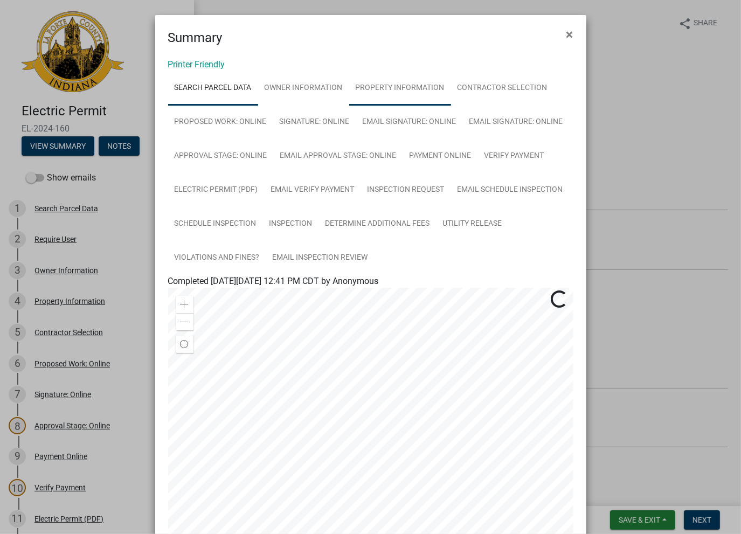
click at [388, 100] on link "Property Information" at bounding box center [400, 88] width 102 height 34
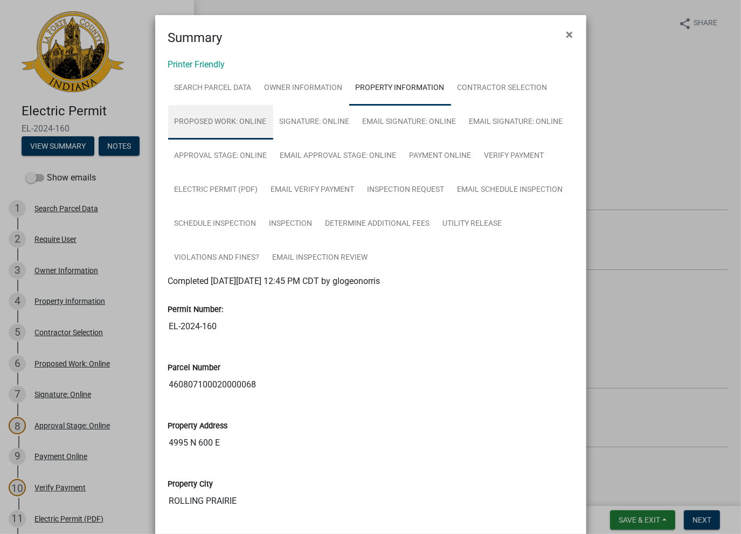
click at [215, 126] on link "Proposed Work: Online" at bounding box center [220, 122] width 105 height 34
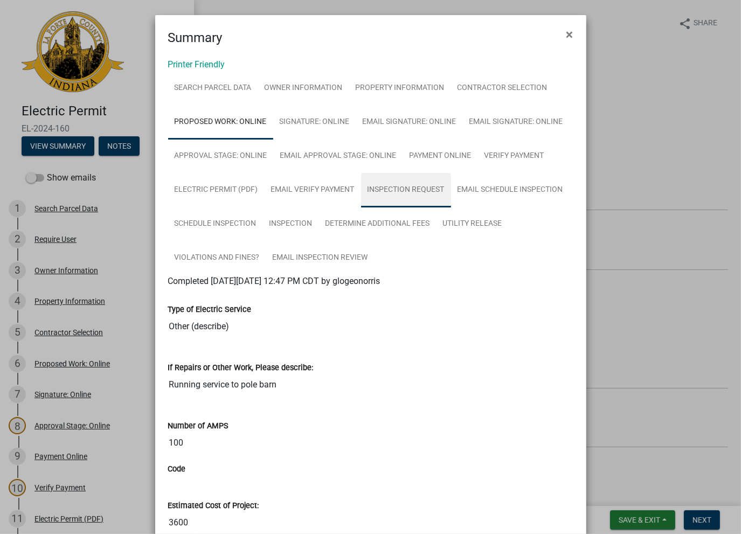
click at [371, 189] on link "Inspection Request" at bounding box center [406, 190] width 90 height 34
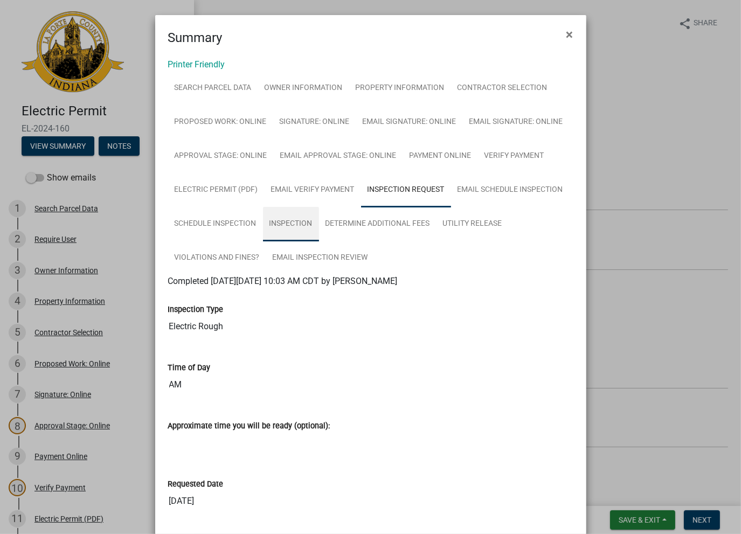
click at [292, 228] on link "Inspection" at bounding box center [291, 224] width 56 height 34
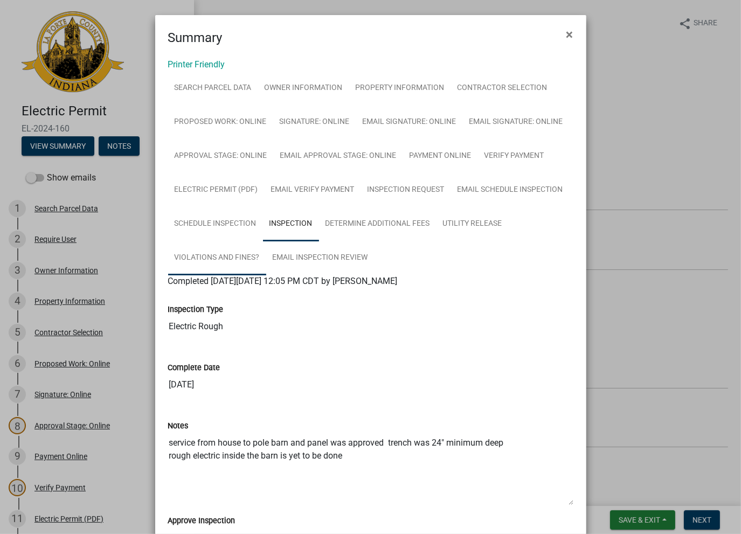
drag, startPoint x: 216, startPoint y: 266, endPoint x: 227, endPoint y: 261, distance: 12.8
click at [216, 265] on link "Violations and fines?" at bounding box center [217, 258] width 98 height 34
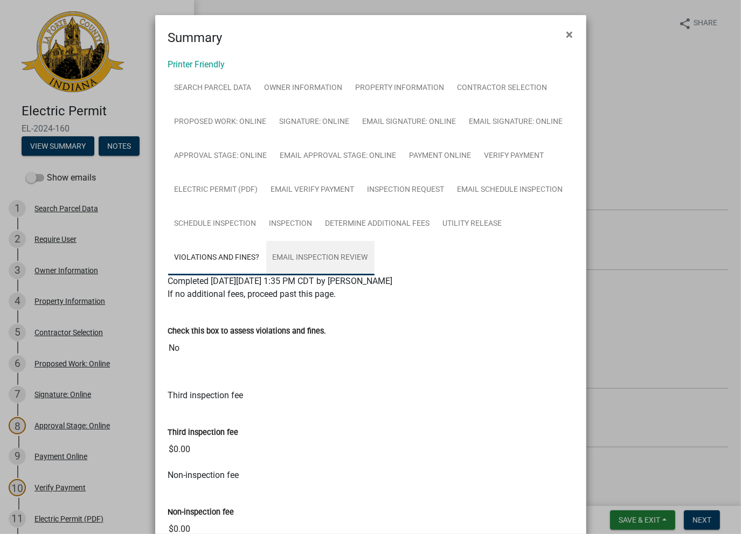
click at [300, 262] on link "Email Inspection Review" at bounding box center [320, 258] width 108 height 34
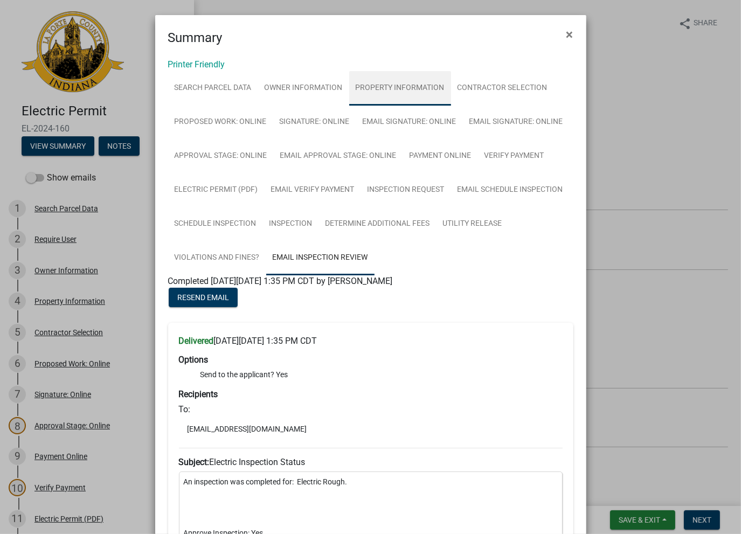
click at [387, 89] on link "Property Information" at bounding box center [400, 88] width 102 height 34
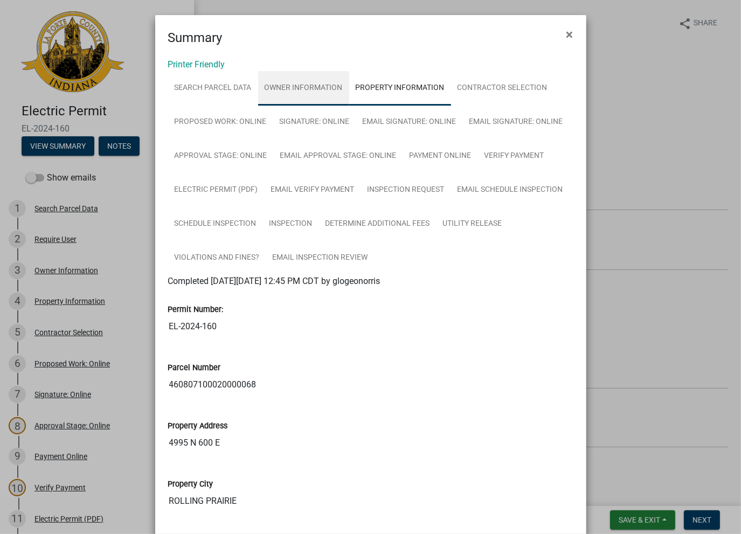
click at [293, 92] on link "Owner Information" at bounding box center [303, 88] width 91 height 34
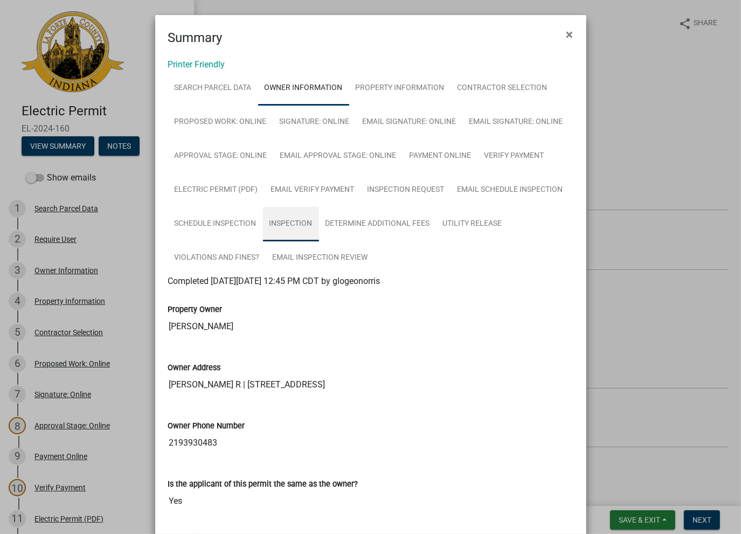
click at [291, 226] on link "Inspection" at bounding box center [291, 224] width 56 height 34
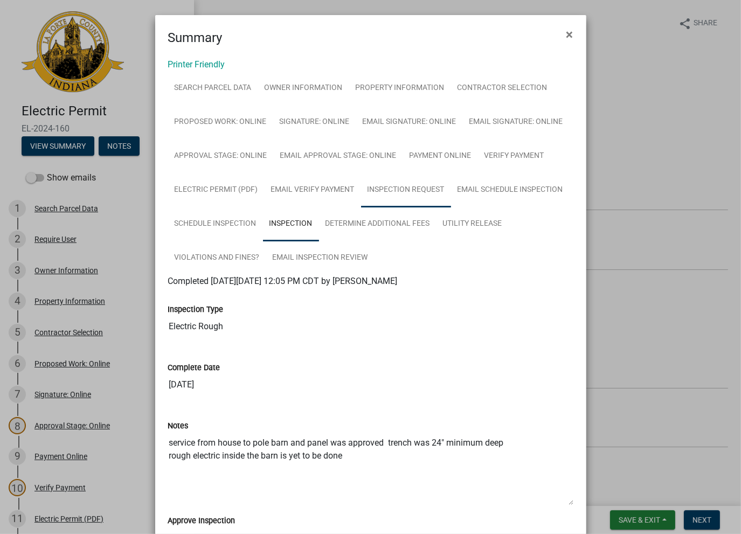
click at [414, 184] on link "Inspection Request" at bounding box center [406, 190] width 90 height 34
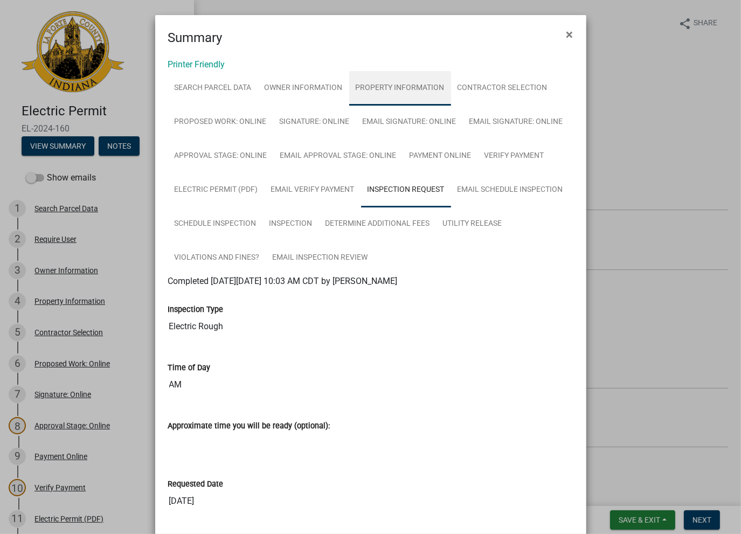
click at [363, 88] on link "Property Information" at bounding box center [400, 88] width 102 height 34
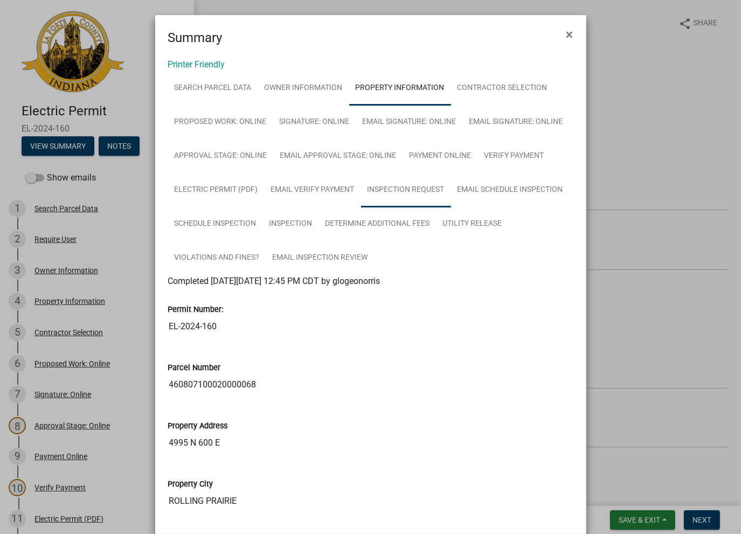
click at [405, 185] on link "Inspection Request" at bounding box center [406, 190] width 90 height 34
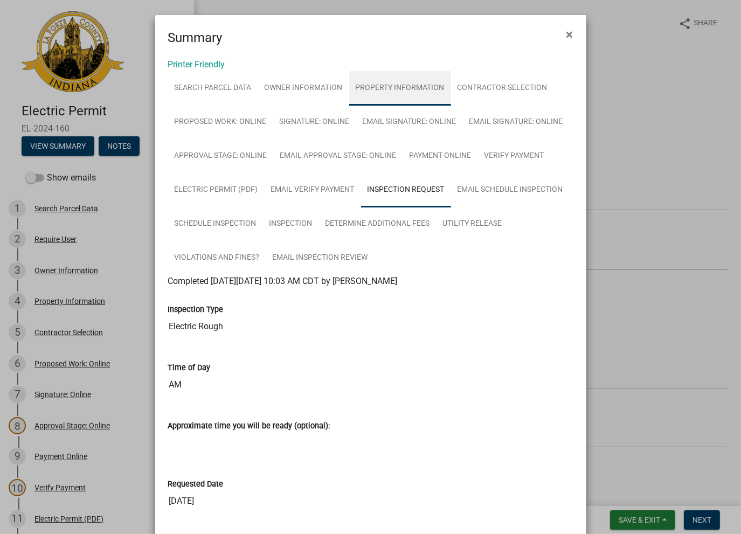
click at [390, 99] on link "Property Information" at bounding box center [400, 88] width 102 height 34
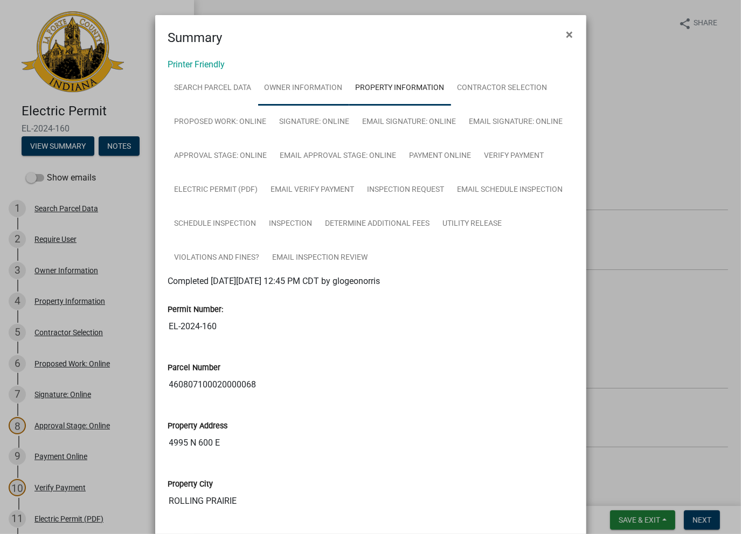
click at [290, 94] on link "Owner Information" at bounding box center [303, 88] width 91 height 34
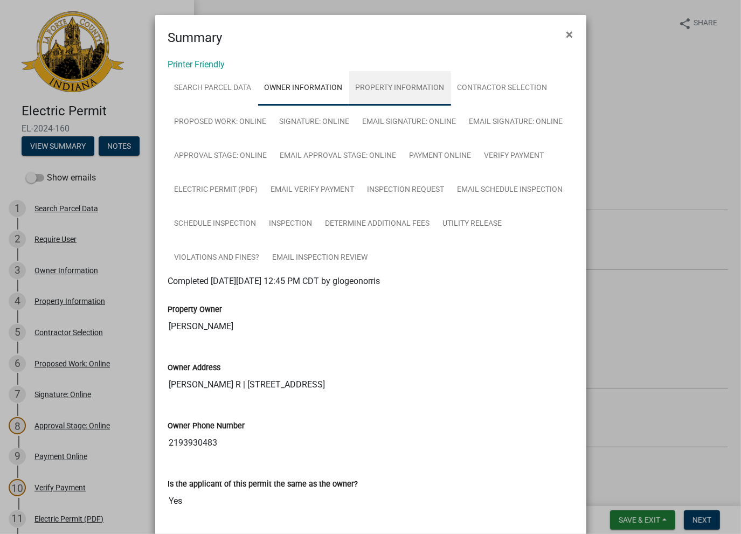
click at [364, 93] on link "Property Information" at bounding box center [400, 88] width 102 height 34
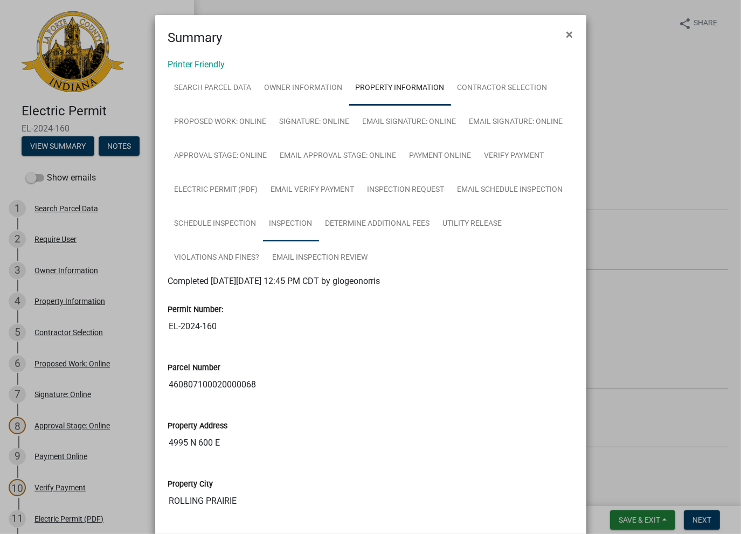
click at [300, 230] on link "Inspection" at bounding box center [291, 224] width 56 height 34
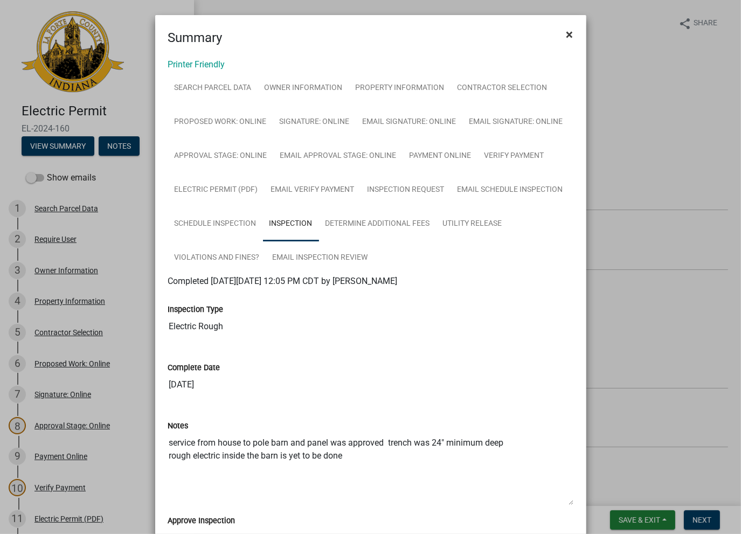
click at [566, 37] on span "×" at bounding box center [569, 34] width 7 height 15
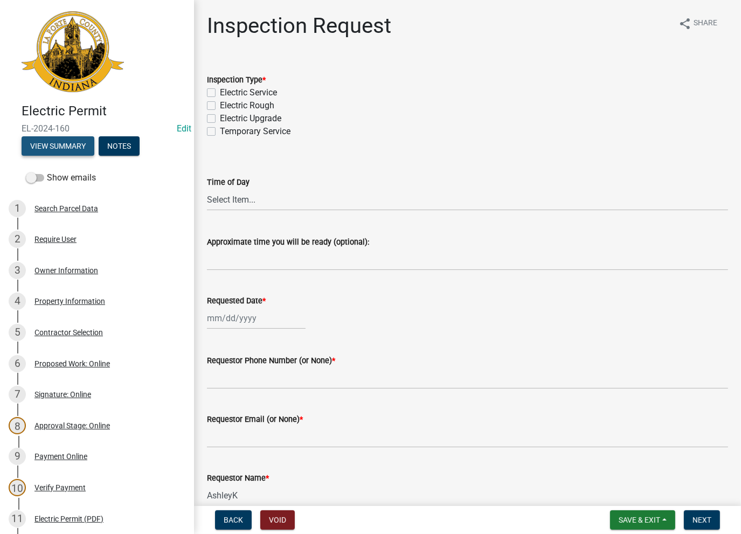
click at [50, 150] on button "View Summary" at bounding box center [58, 145] width 73 height 19
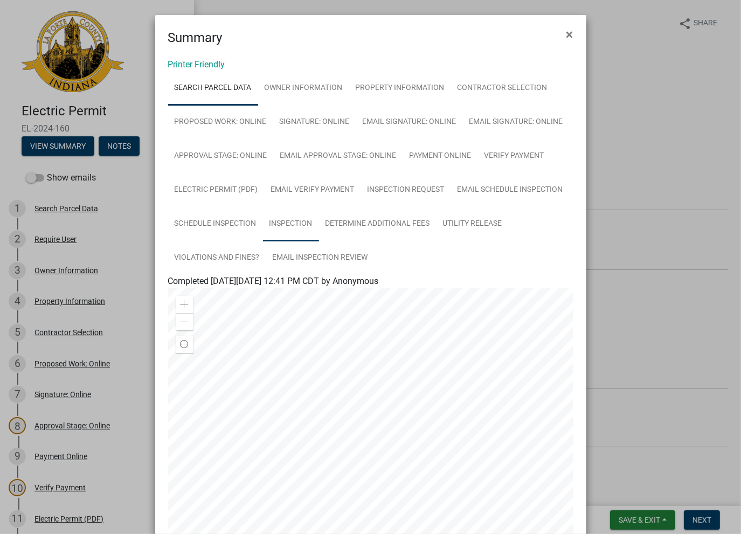
click at [285, 224] on link "Inspection" at bounding box center [291, 224] width 56 height 34
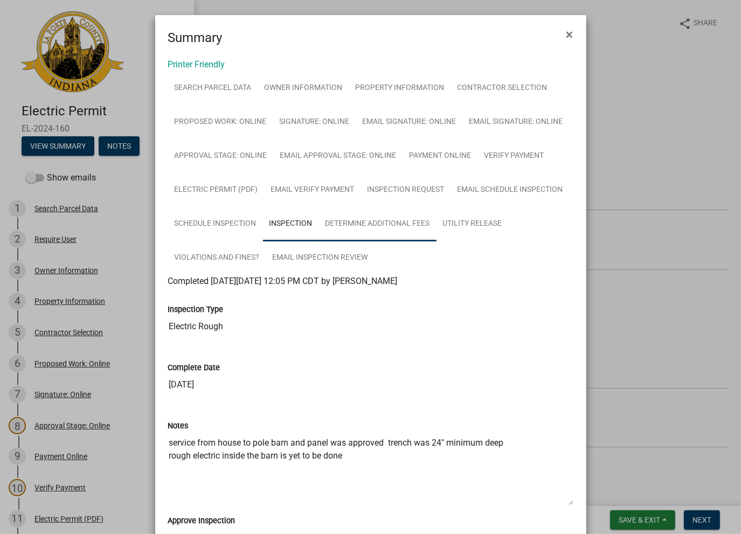
click at [432, 233] on link "Determine Additional Fees" at bounding box center [377, 224] width 117 height 34
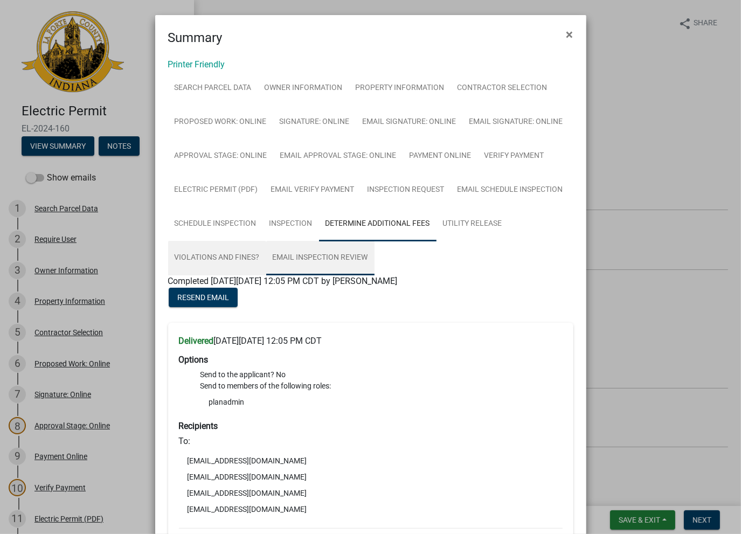
click at [323, 254] on link "Email Inspection Review" at bounding box center [320, 258] width 108 height 34
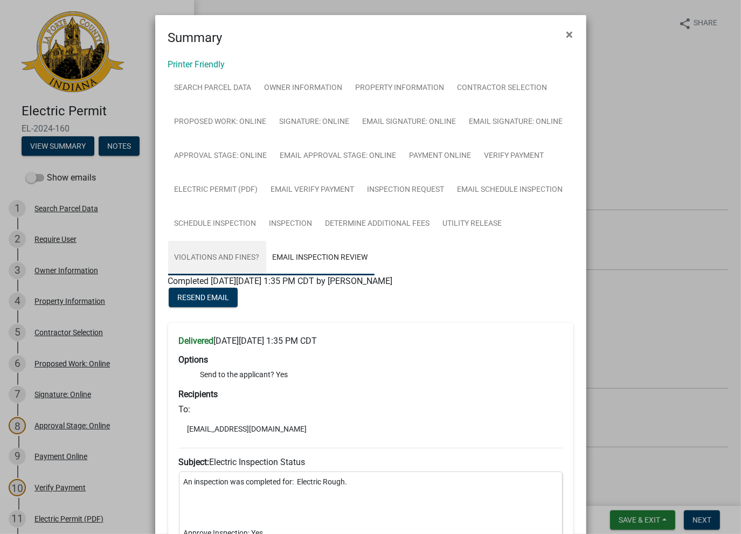
click at [193, 267] on link "Violations and fines?" at bounding box center [217, 258] width 98 height 34
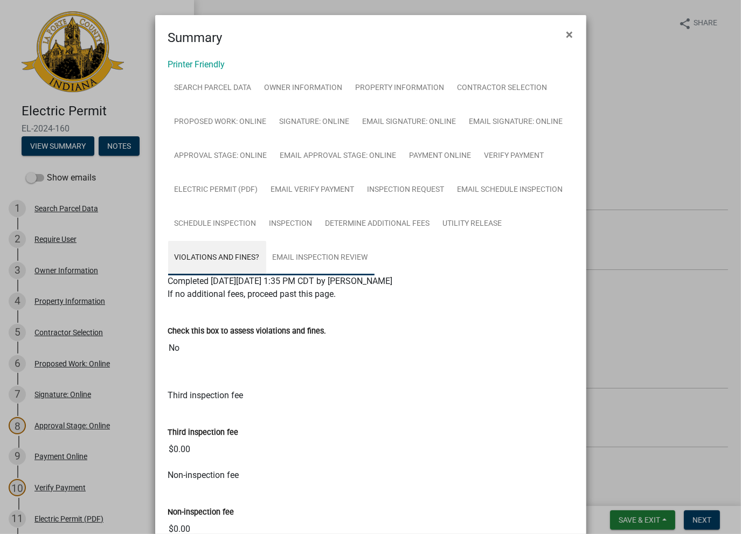
click at [283, 258] on link "Email Inspection Review" at bounding box center [320, 258] width 108 height 34
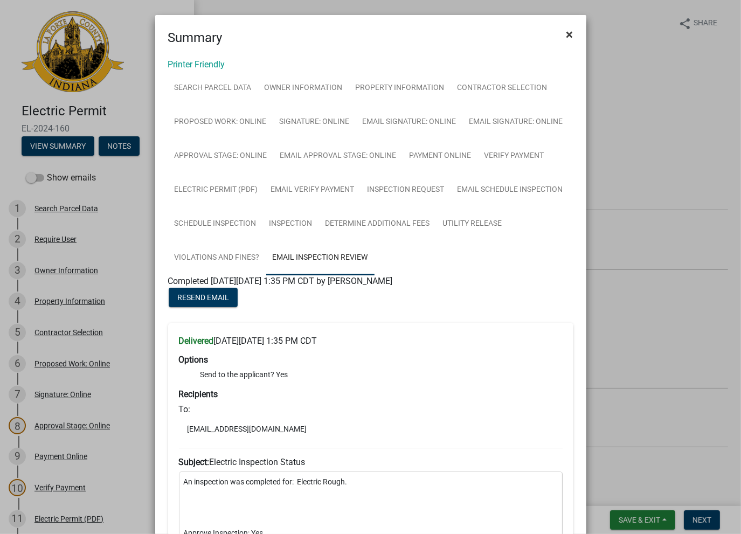
click at [566, 33] on span "×" at bounding box center [569, 34] width 7 height 15
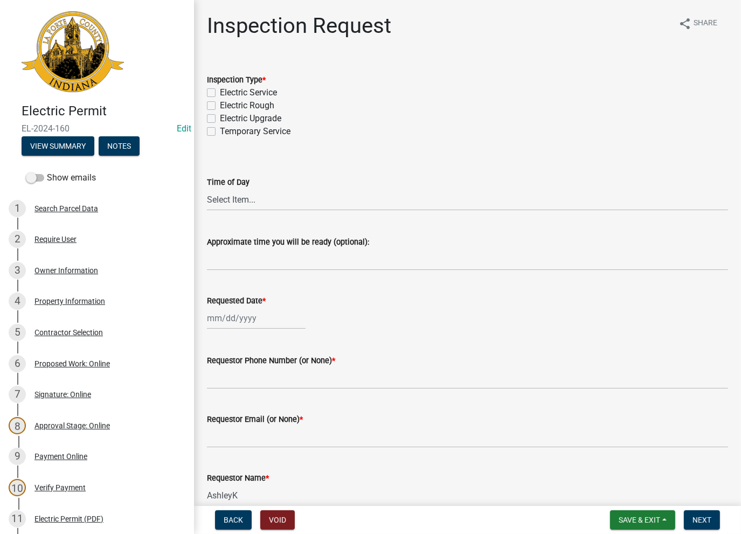
click at [220, 102] on label "Electric Rough" at bounding box center [247, 105] width 54 height 13
click at [220, 102] on input "Electric Rough" at bounding box center [223, 102] width 7 height 7
checkbox input "true"
checkbox input "false"
checkbox input "true"
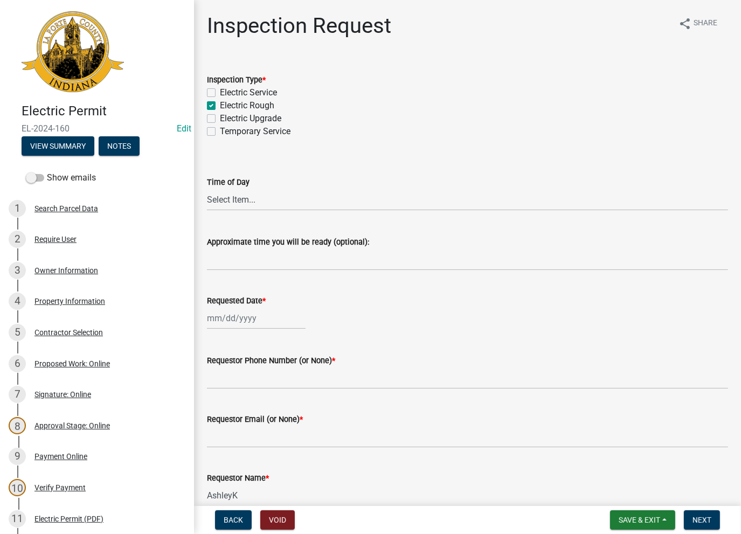
checkbox input "false"
click at [245, 247] on div "Approximate time you will be ready (optional):" at bounding box center [467, 241] width 521 height 13
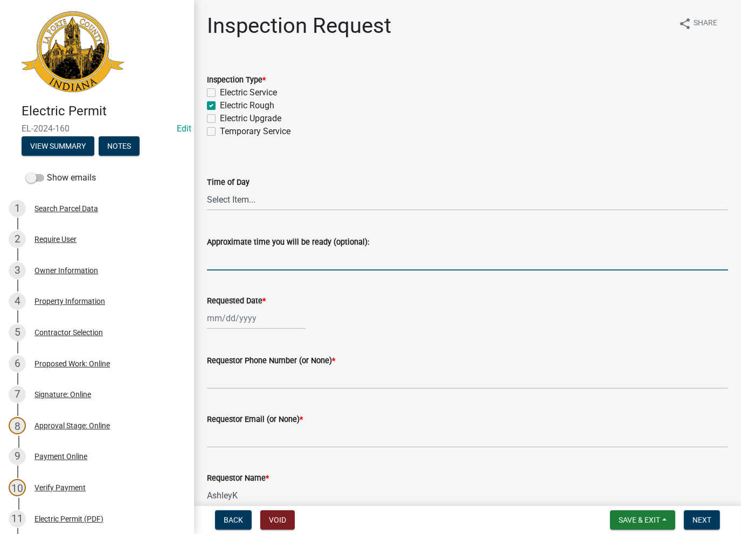
click at [264, 251] on input "Approximate time you will be ready (optional):" at bounding box center [467, 259] width 521 height 22
click at [252, 260] on input "pole barn reough electric" at bounding box center [467, 259] width 521 height 22
type input "pole barn rough electric"
select select "8"
select select "2025"
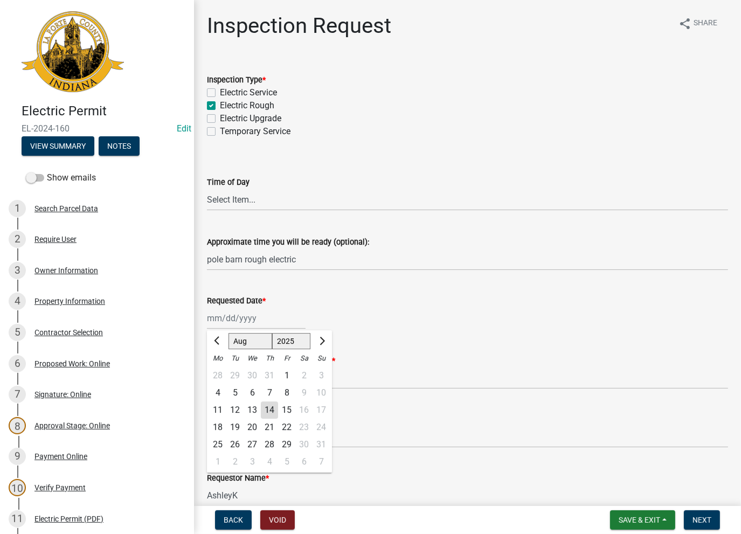
click at [235, 316] on input "Requested Date *" at bounding box center [256, 318] width 99 height 22
click at [285, 409] on div "15" at bounding box center [286, 409] width 17 height 17
type input "[DATE]"
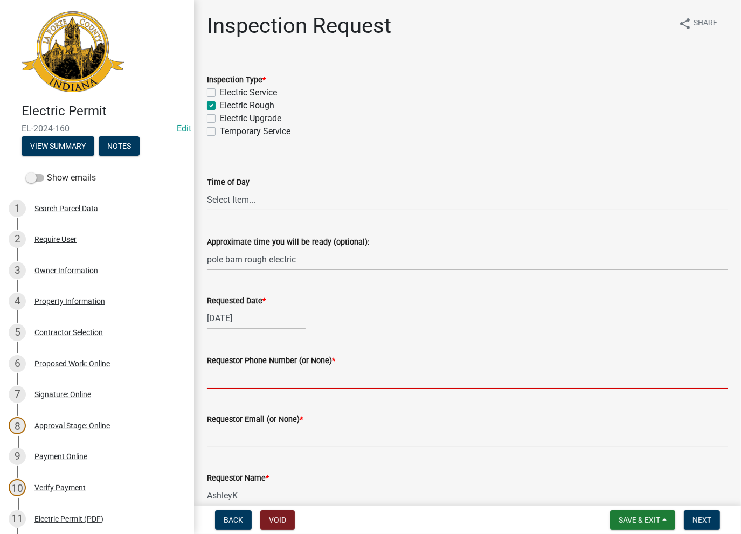
drag, startPoint x: 266, startPoint y: 379, endPoint x: 277, endPoint y: 362, distance: 19.9
click at [266, 379] on input "Requestor Phone Number (or None) *" at bounding box center [467, 378] width 521 height 22
type input "[PHONE_NUMBER]"
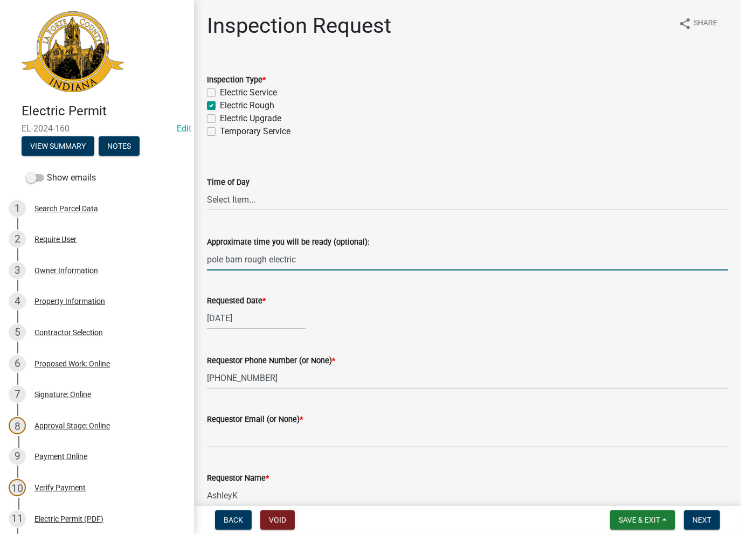
click at [303, 260] on input "pole barn rough electric" at bounding box center [467, 259] width 521 height 22
type input "pole barn rough electric - Call [PERSON_NAME] on the way"
click at [260, 433] on input "Requestor Email (or None) *" at bounding box center [467, 437] width 521 height 22
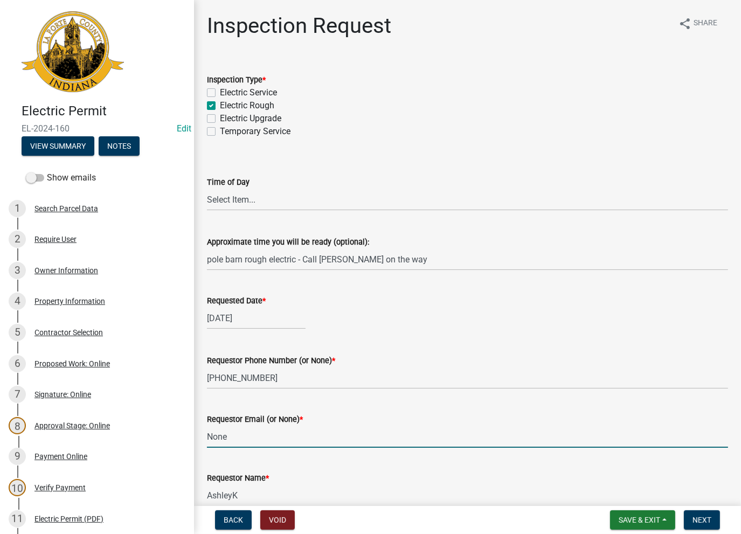
type input "None"
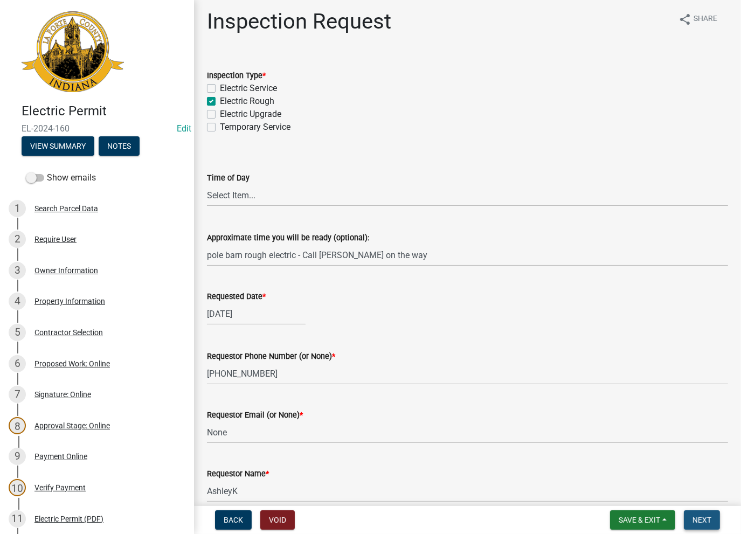
click at [701, 521] on span "Next" at bounding box center [701, 520] width 19 height 9
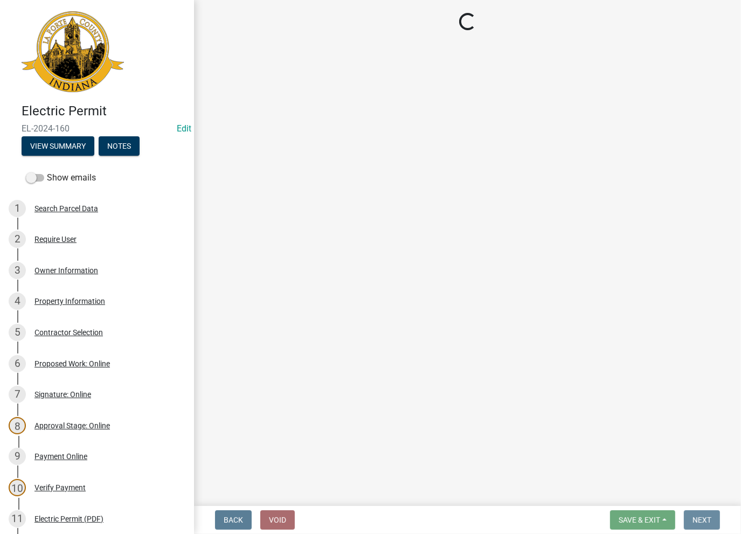
scroll to position [0, 0]
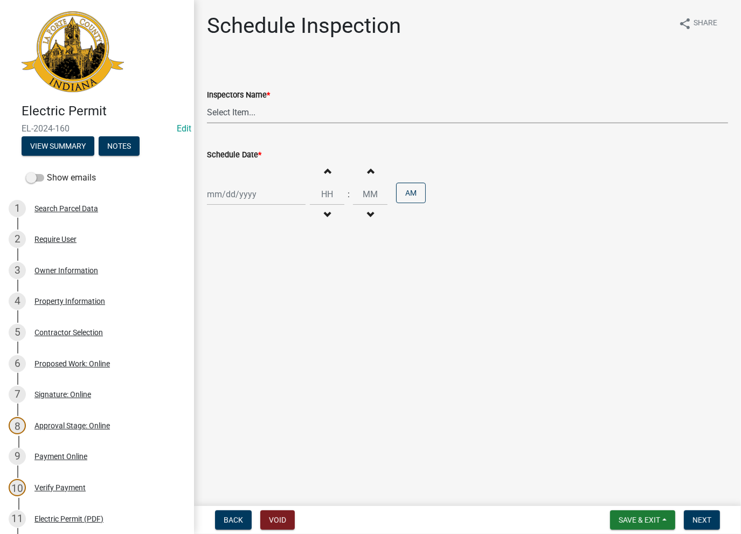
drag, startPoint x: 246, startPoint y: 110, endPoint x: 246, endPoint y: 122, distance: 11.9
click at [246, 110] on select "Select Item... [PERSON_NAME] ([PERSON_NAME]) [PERSON_NAME] ([PERSON_NAME]) [PER…" at bounding box center [467, 112] width 521 height 22
select select "e7bd556a-aa56-4fd3-8673-93e20db30fd2"
click at [207, 101] on select "Select Item... [PERSON_NAME] ([PERSON_NAME]) [PERSON_NAME] ([PERSON_NAME]) [PER…" at bounding box center [467, 112] width 521 height 22
click at [233, 191] on div at bounding box center [256, 194] width 99 height 22
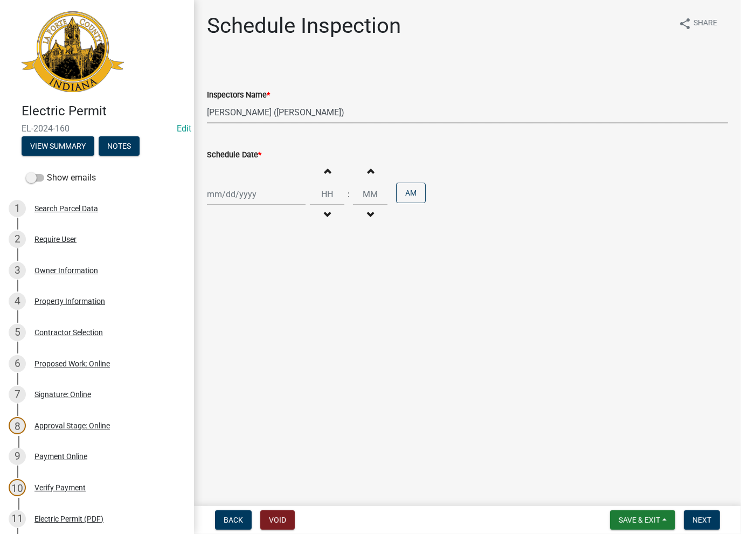
select select "8"
select select "2025"
drag, startPoint x: 303, startPoint y: 282, endPoint x: 289, endPoint y: 285, distance: 14.8
click at [290, 285] on div "11 12 13 14 15 16 17" at bounding box center [269, 286] width 125 height 17
click at [289, 285] on div "15" at bounding box center [286, 286] width 17 height 17
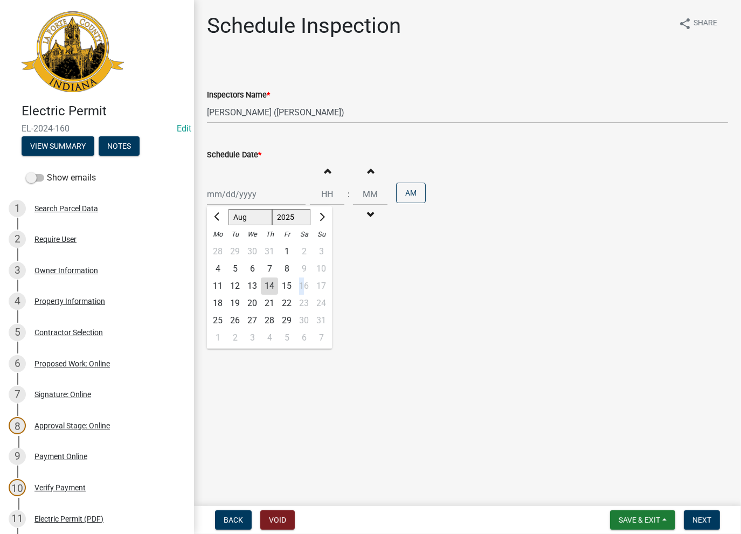
type input "[DATE]"
click at [704, 518] on span "Next" at bounding box center [701, 520] width 19 height 9
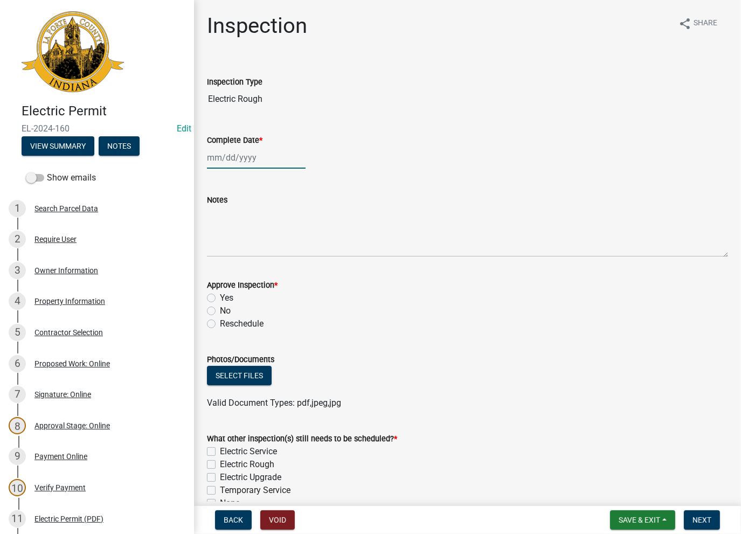
click at [243, 153] on div at bounding box center [256, 158] width 99 height 22
select select "8"
select select "2025"
click at [288, 249] on div "15" at bounding box center [286, 249] width 17 height 17
type input "[DATE]"
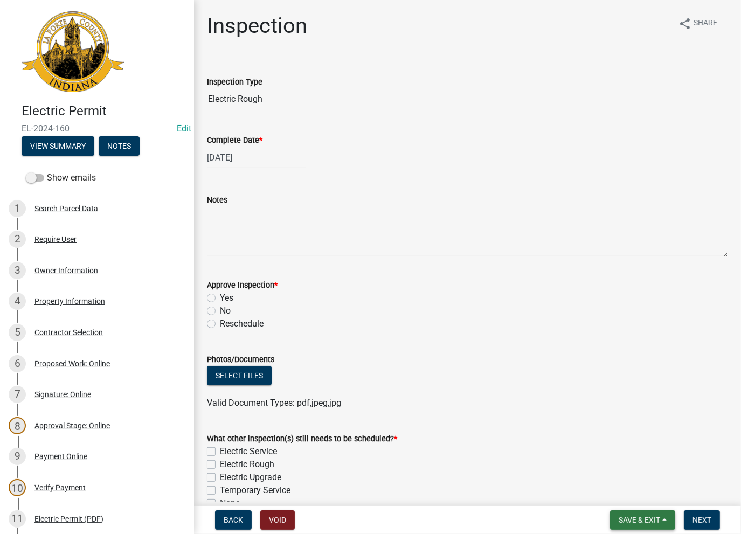
click at [630, 514] on button "Save & Exit" at bounding box center [642, 519] width 65 height 19
click at [627, 500] on button "Save & Exit" at bounding box center [632, 492] width 86 height 26
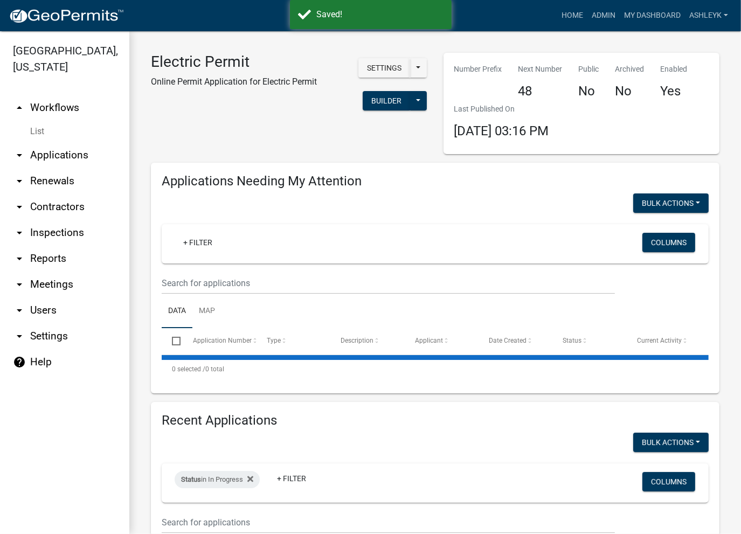
select select "3: 100"
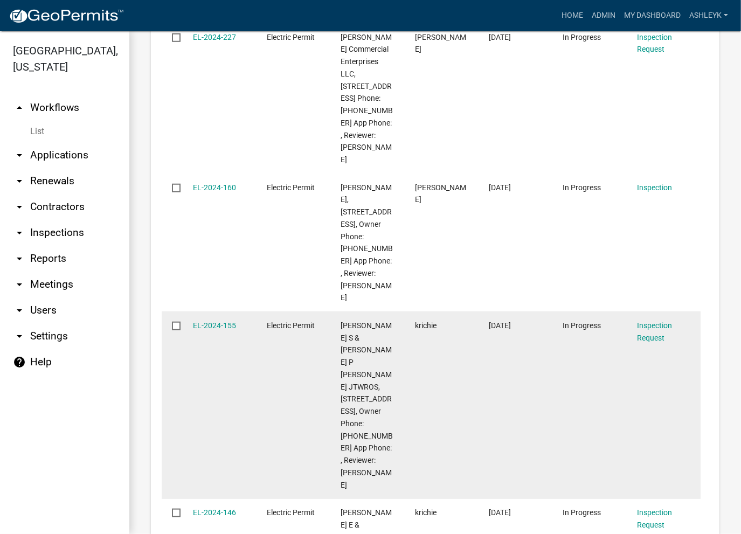
scroll to position [970, 0]
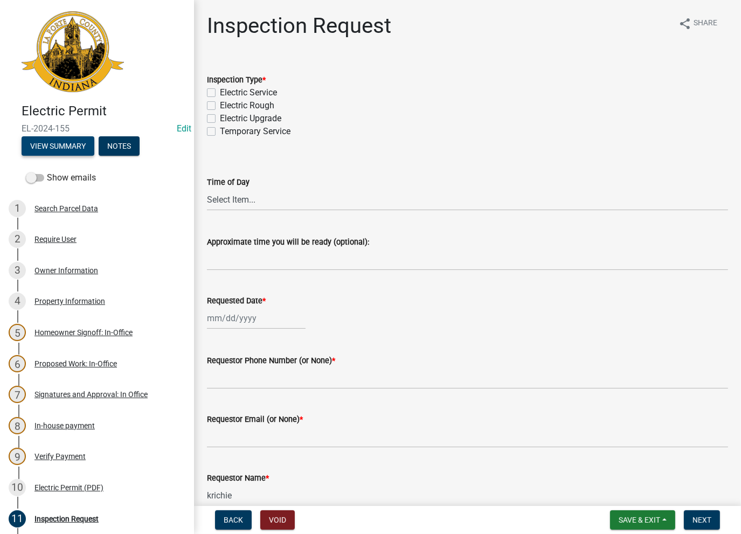
click at [58, 144] on button "View Summary" at bounding box center [58, 145] width 73 height 19
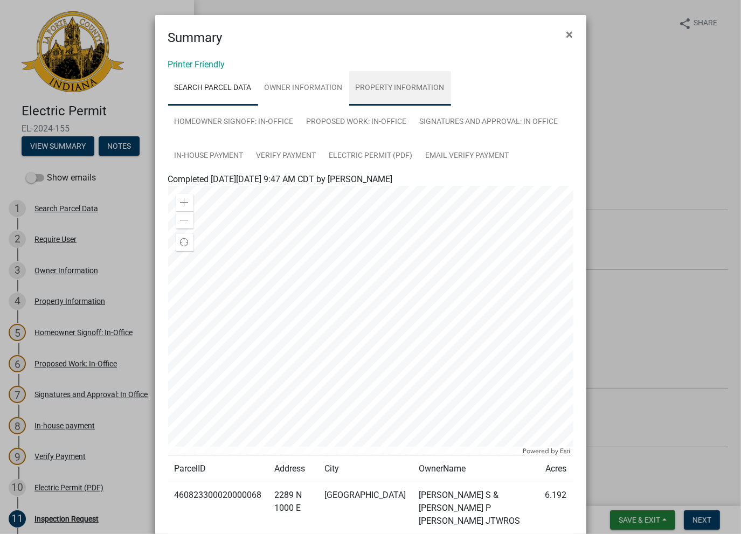
click at [388, 88] on link "Property Information" at bounding box center [400, 88] width 102 height 34
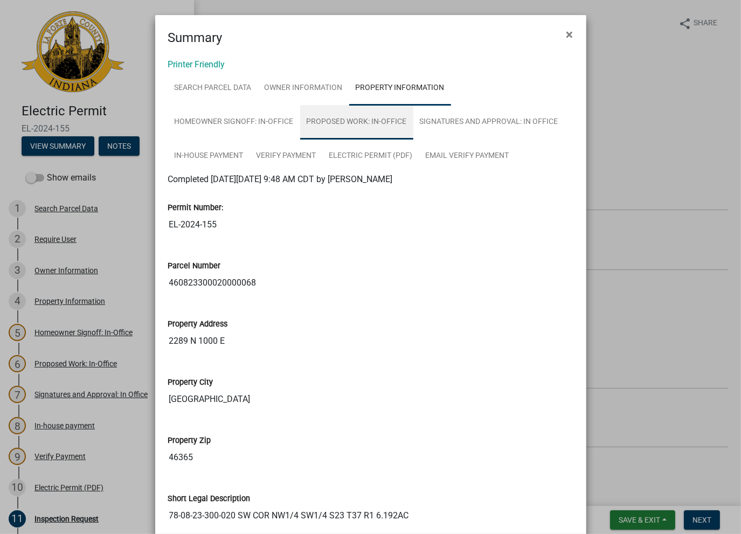
click at [364, 126] on link "Proposed Work: In-Office" at bounding box center [356, 122] width 113 height 34
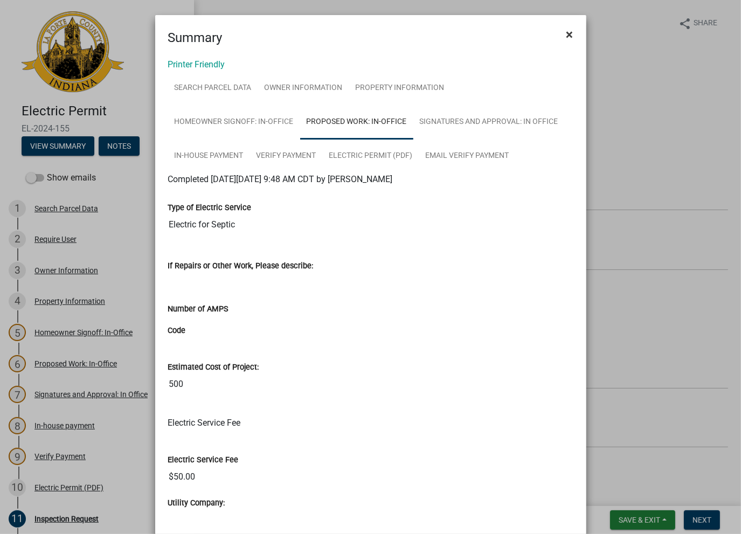
click at [561, 38] on button "×" at bounding box center [570, 34] width 24 height 30
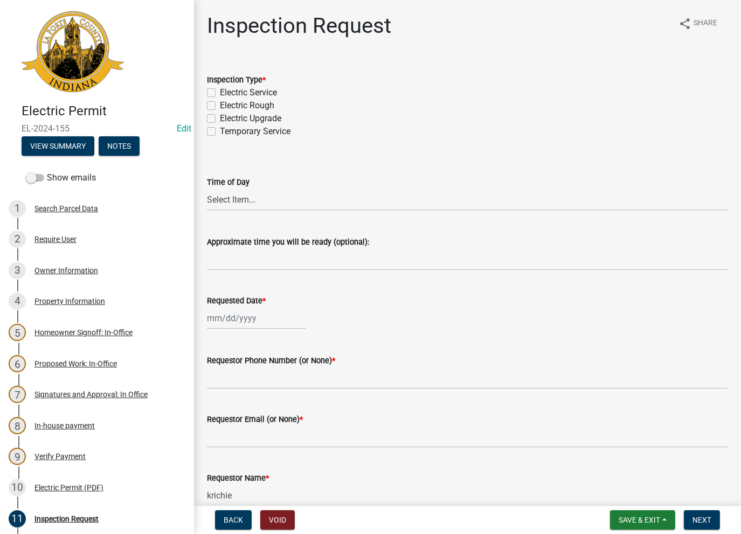
click at [220, 104] on label "Electric Rough" at bounding box center [247, 105] width 54 height 13
click at [220, 104] on input "Electric Rough" at bounding box center [223, 102] width 7 height 7
checkbox input "true"
checkbox input "false"
checkbox input "true"
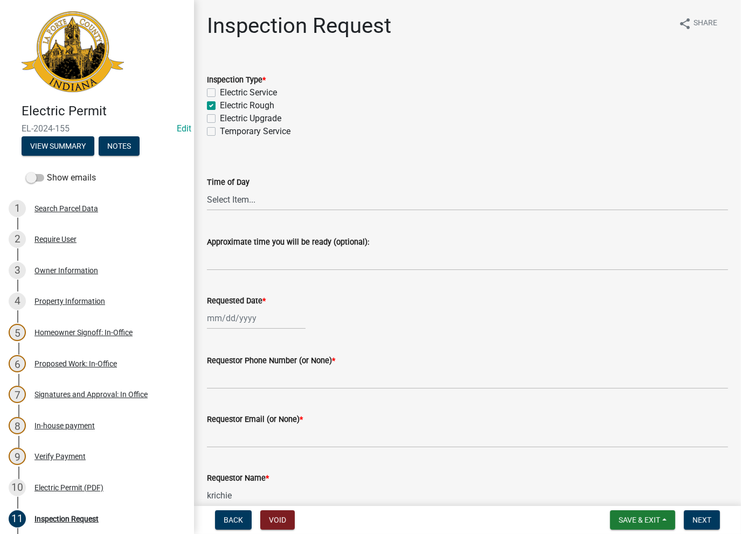
checkbox input "false"
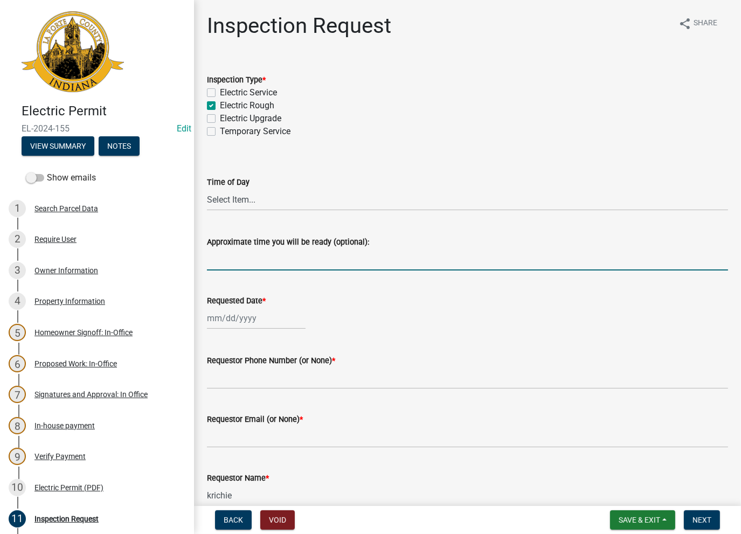
click at [233, 264] on input "Approximate time you will be ready (optional):" at bounding box center [467, 259] width 521 height 22
type input "No Inspections ever requested. Expired. Close out - AK"
drag, startPoint x: 423, startPoint y: 256, endPoint x: 209, endPoint y: 246, distance: 214.2
click at [209, 246] on form "Approximate time you will be ready (optional): No Inspections ever requested. E…" at bounding box center [467, 252] width 521 height 35
click at [231, 320] on div at bounding box center [256, 318] width 99 height 22
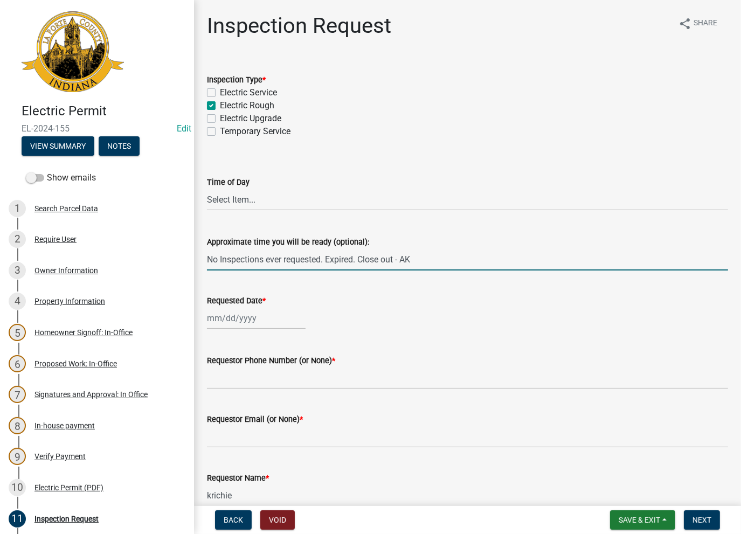
select select "8"
select select "2025"
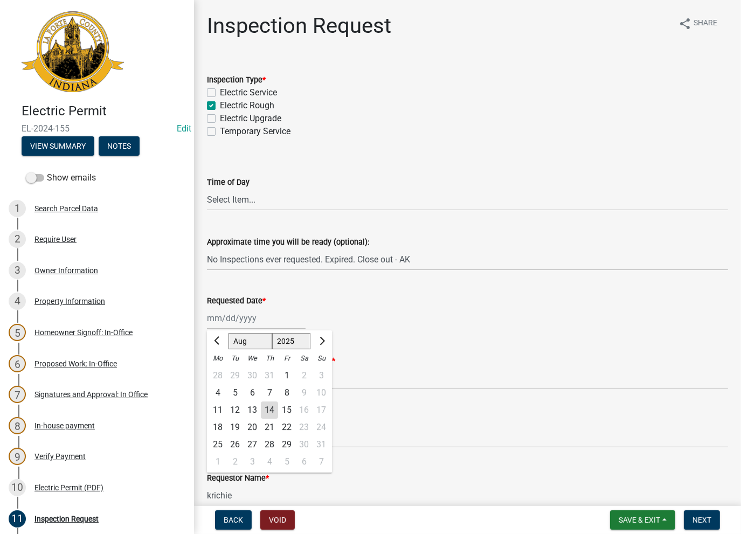
click at [269, 407] on div "14" at bounding box center [269, 409] width 17 height 17
type input "08/14/2025"
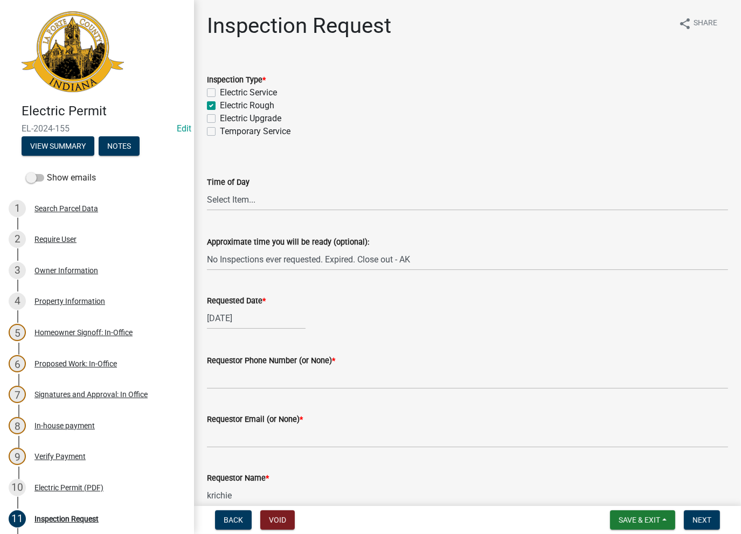
click at [255, 364] on label "Requestor Phone Number (or None) *" at bounding box center [271, 361] width 128 height 8
click at [255, 367] on input "Requestor Phone Number (or None) *" at bounding box center [467, 378] width 521 height 22
type input "None"
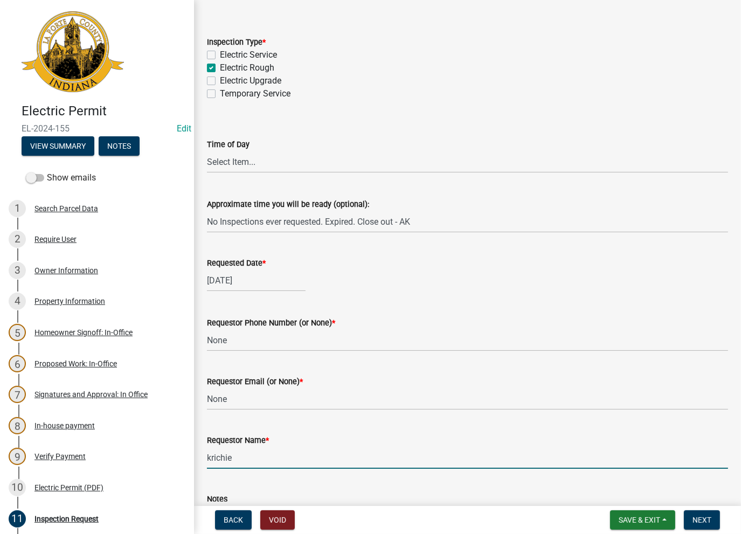
scroll to position [85, 0]
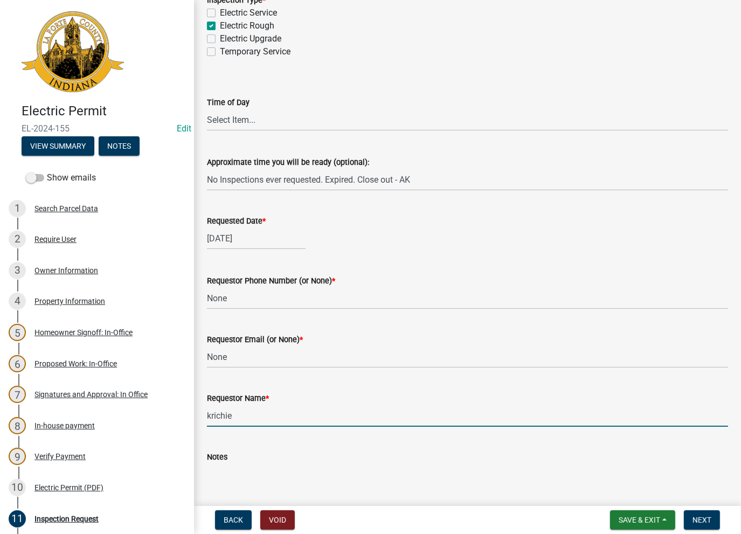
drag, startPoint x: 246, startPoint y: 490, endPoint x: 205, endPoint y: 499, distance: 41.3
click at [207, 499] on wm-data-entity-input-list "Inspection Type * Electric Service Electric Rough Electric Upgrade Temporary Se…" at bounding box center [467, 291] width 521 height 621
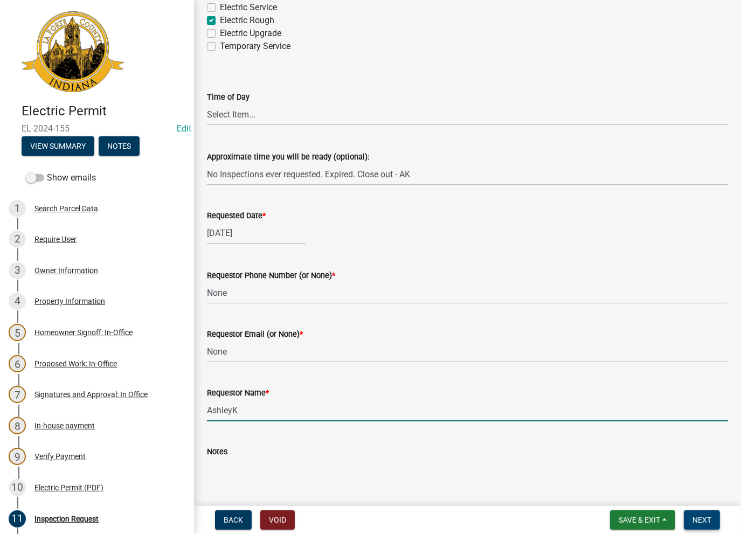
type input "AshleyK"
click at [709, 516] on span "Next" at bounding box center [701, 520] width 19 height 9
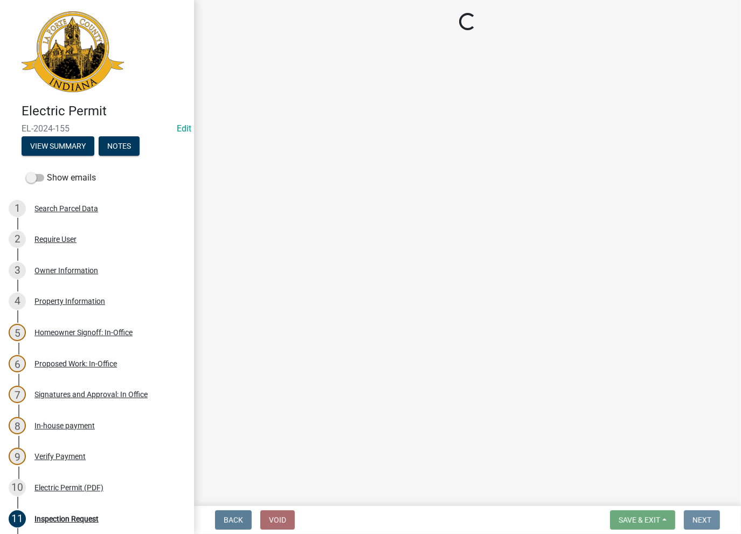
scroll to position [0, 0]
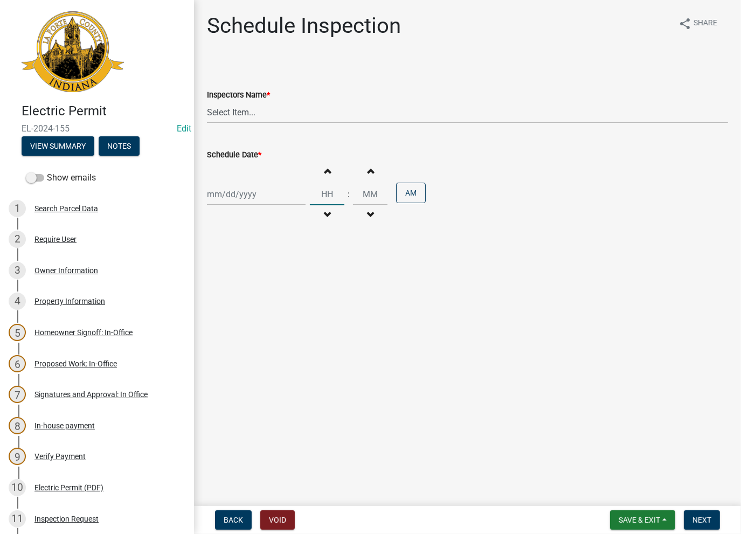
click at [373, 163] on div "Increment hours Decrement hours : Increment minutes Decrement minutes AM" at bounding box center [368, 194] width 116 height 66
click at [289, 114] on select "Select Item... [PERSON_NAME] ([PERSON_NAME]) [PERSON_NAME] ([PERSON_NAME]) [PER…" at bounding box center [467, 112] width 521 height 22
select select "a0e5a0fc-3702-49ef-98f7-3c9674400991"
click at [207, 101] on select "Select Item... [PERSON_NAME] ([PERSON_NAME]) [PERSON_NAME] ([PERSON_NAME]) [PER…" at bounding box center [467, 112] width 521 height 22
drag, startPoint x: 262, startPoint y: 174, endPoint x: 258, endPoint y: 178, distance: 6.1
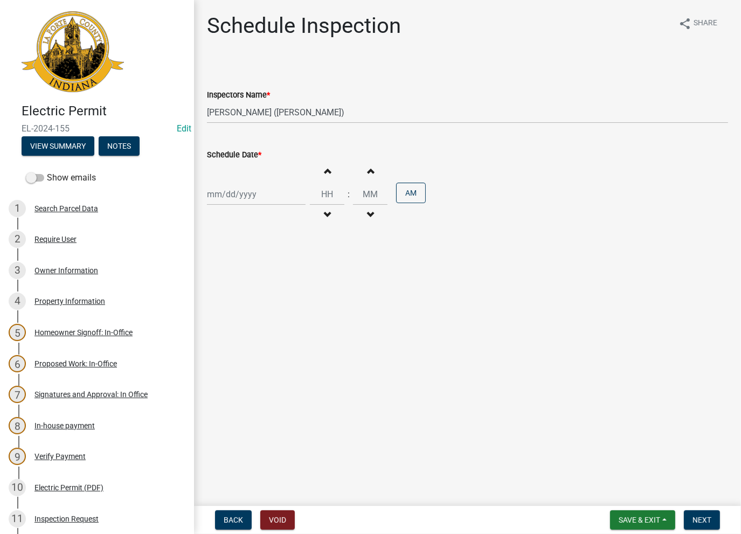
click at [258, 178] on div "Increment hours Decrement hours : Increment minutes Decrement minutes AM" at bounding box center [467, 194] width 521 height 66
select select "8"
select select "2025"
click at [254, 189] on div "Jan Feb Mar Apr May Jun Jul Aug Sep Oct Nov Dec 1525 1526 1527 1528 1529 1530 1…" at bounding box center [256, 194] width 99 height 22
click at [270, 288] on div "14" at bounding box center [269, 286] width 17 height 17
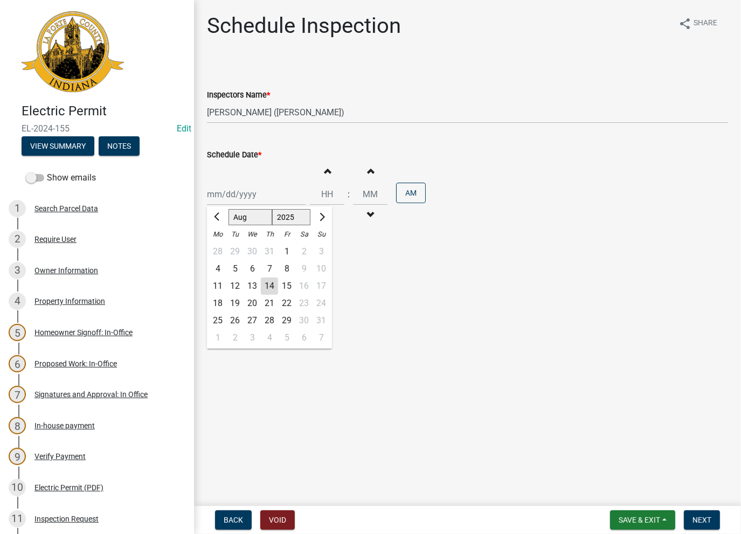
type input "08/14/2025"
click at [710, 523] on span "Next" at bounding box center [701, 520] width 19 height 9
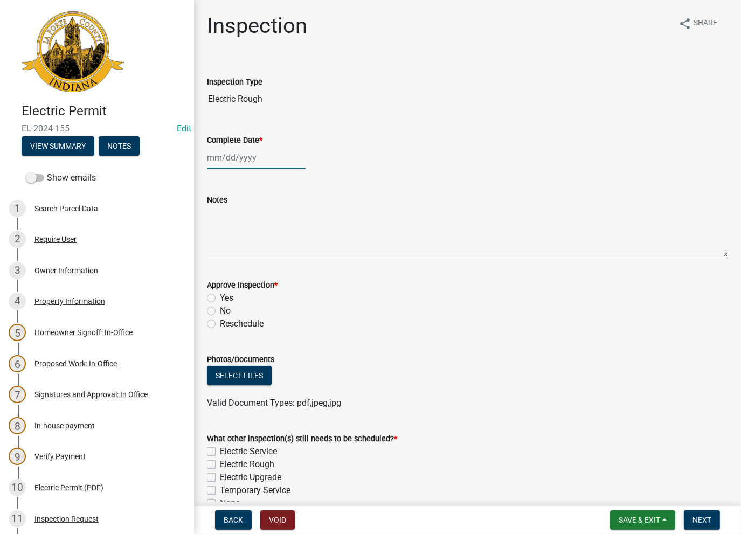
click at [242, 152] on div at bounding box center [256, 158] width 99 height 22
select select "8"
select select "2025"
click at [268, 246] on div "14" at bounding box center [269, 249] width 17 height 17
type input "08/14/2025"
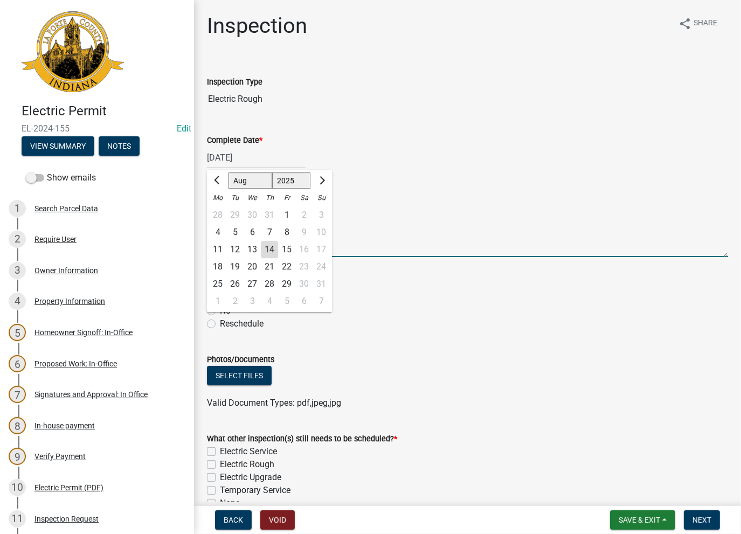
click at [261, 220] on textarea "Notes" at bounding box center [467, 231] width 521 height 51
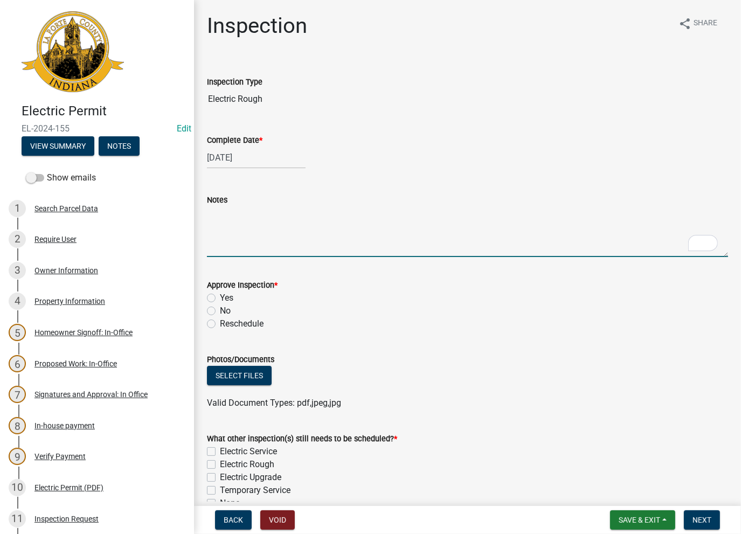
paste textarea "No Inspections ever requested. Expired. Close out - AK"
type textarea "No Inspections ever requested. Expired. Close out - AK"
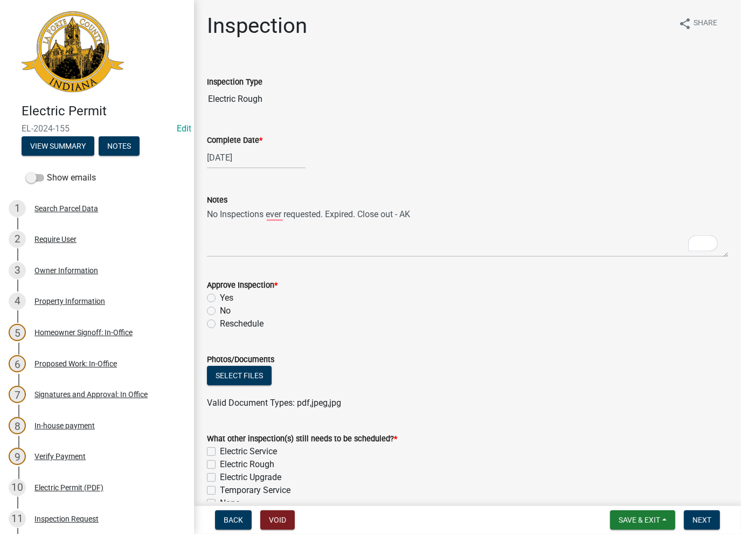
click at [220, 314] on label "No" at bounding box center [225, 310] width 11 height 13
click at [220, 311] on input "No" at bounding box center [223, 307] width 7 height 7
radio input "true"
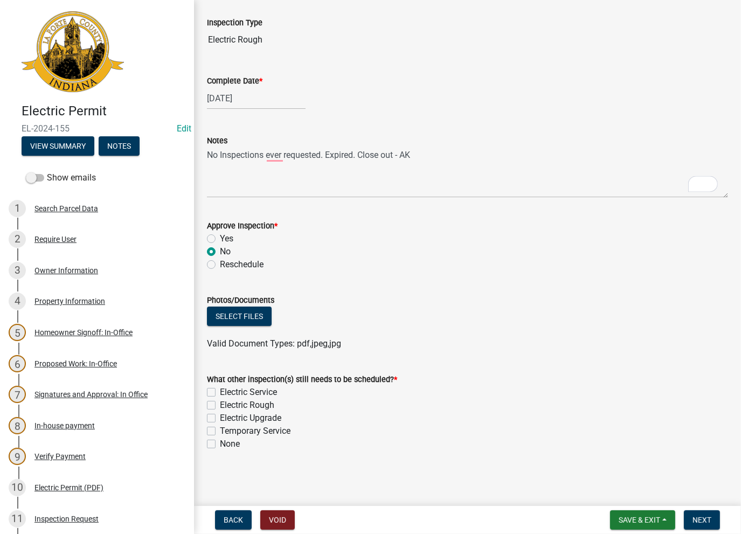
scroll to position [59, 0]
click at [207, 448] on div "None" at bounding box center [467, 444] width 521 height 13
click at [220, 446] on label "None" at bounding box center [230, 444] width 20 height 13
click at [220, 445] on input "None" at bounding box center [223, 441] width 7 height 7
checkbox input "true"
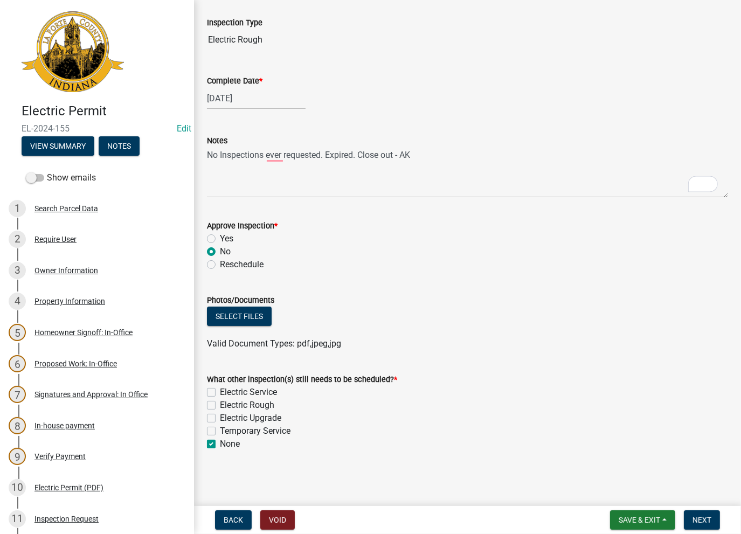
checkbox input "false"
checkbox input "true"
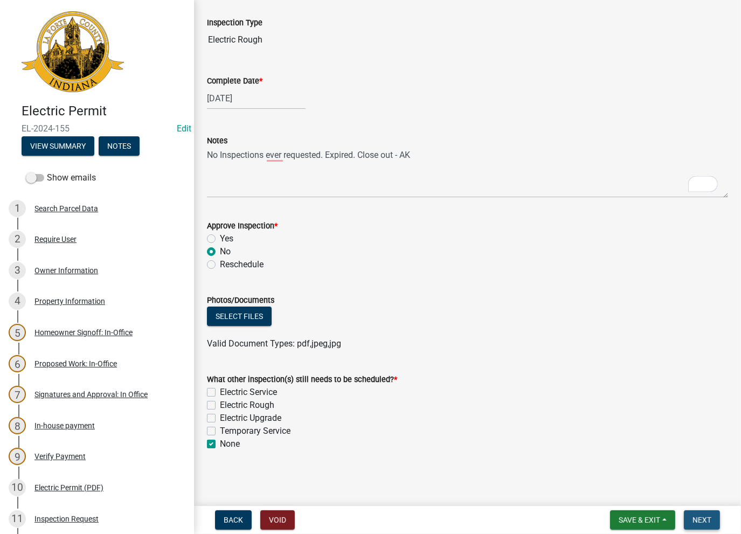
click at [701, 523] on span "Next" at bounding box center [701, 520] width 19 height 9
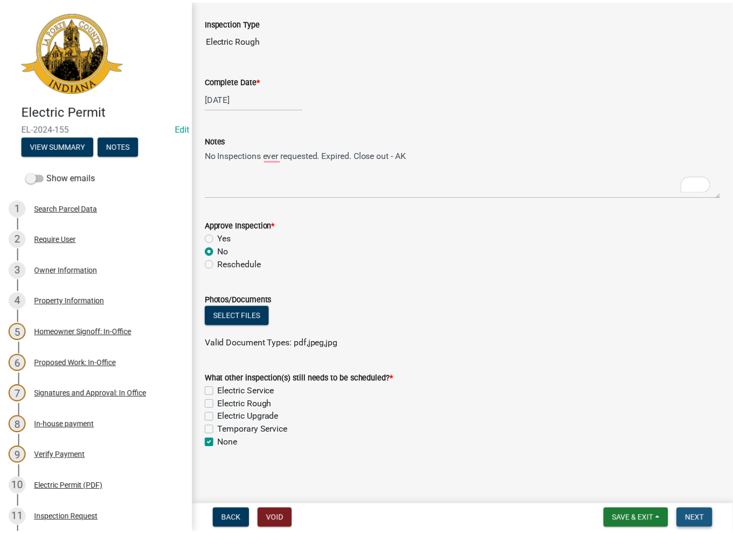
scroll to position [0, 0]
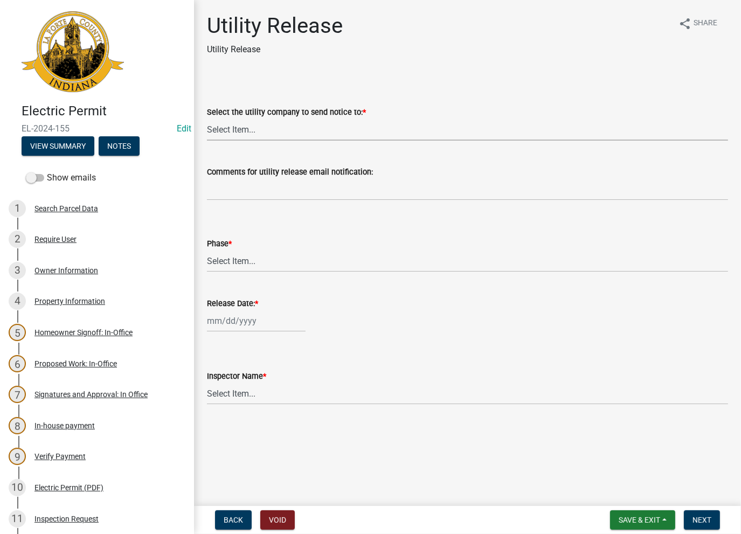
click at [248, 133] on select "Select Item... Don't send a utility release NIPSCO Kankakee Valley REMC AEP/Ind…" at bounding box center [467, 130] width 521 height 22
click at [207, 119] on select "Select Item... Don't send a utility release NIPSCO Kankakee Valley REMC AEP/Ind…" at bounding box center [467, 130] width 521 height 22
select select "3780ecfe-b3b4-4223-9cfe-090e9c0a356a"
click at [260, 248] on div "Phase *" at bounding box center [467, 243] width 521 height 13
click at [257, 254] on select "Select Item... Phase 1 Phase 3" at bounding box center [467, 261] width 521 height 22
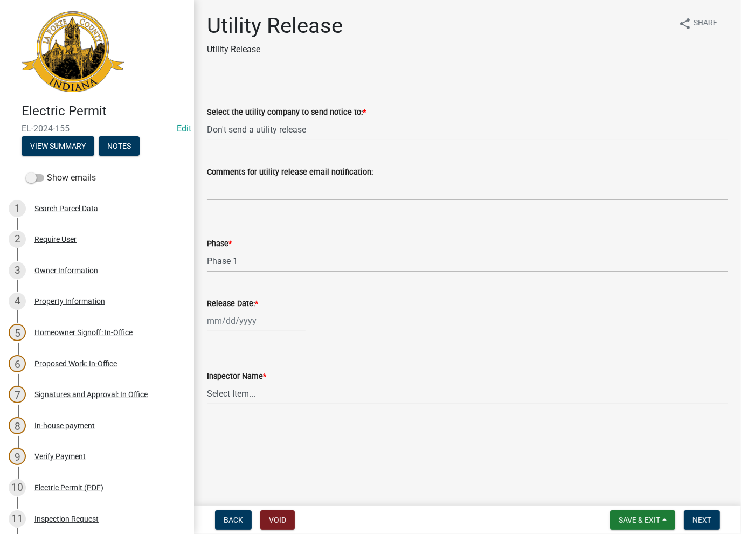
click at [207, 250] on select "Select Item... Phase 1 Phase 3" at bounding box center [467, 261] width 521 height 22
select select "f678d134-8131-47e8-ad26-ea7cd419ba61"
select select "8"
select select "2025"
drag, startPoint x: 235, startPoint y: 316, endPoint x: 239, endPoint y: 336, distance: 19.8
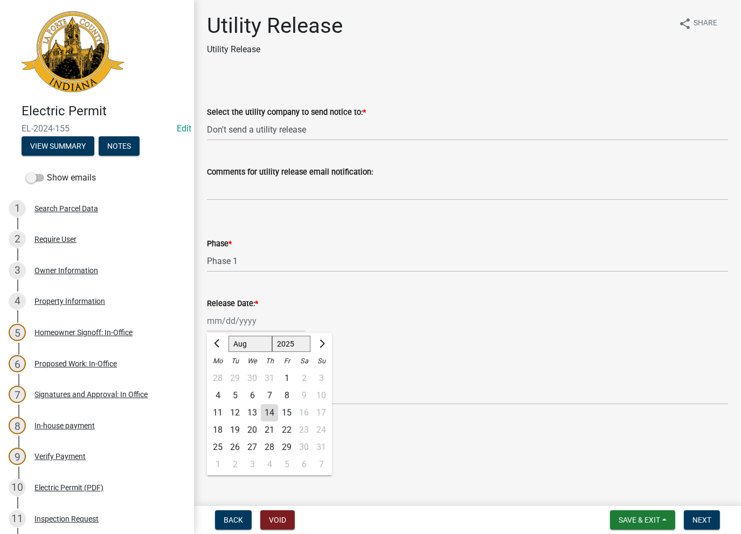
click at [235, 317] on div "Jan Feb Mar Apr May Jun Jul Aug Sep Oct Nov Dec 1525 1526 1527 1528 1529 1530 1…" at bounding box center [256, 321] width 99 height 22
drag, startPoint x: 274, startPoint y: 412, endPoint x: 274, endPoint y: 399, distance: 12.9
click at [274, 412] on div "14" at bounding box center [269, 412] width 17 height 17
type input "08/14/2025"
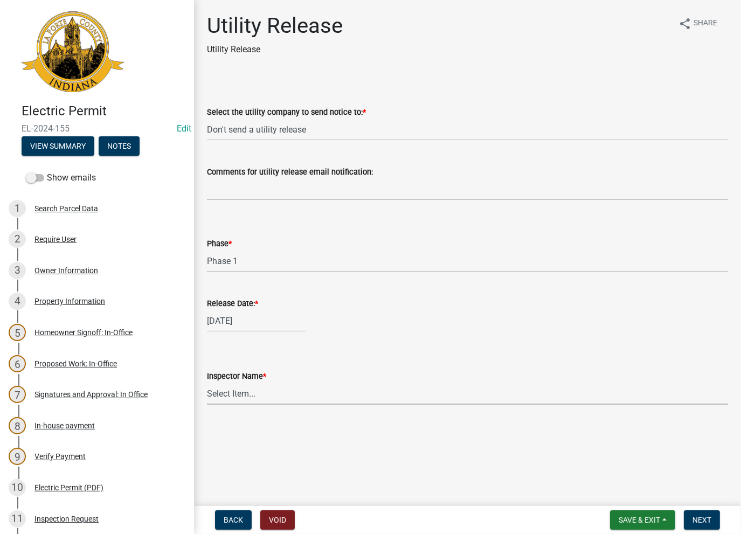
click at [274, 399] on select "Select Item... Ernie Schmidt Scott Schroeder John Niegos Dave Schuman Richard J…" at bounding box center [467, 394] width 521 height 22
click at [207, 383] on select "Select Item... Ernie Schmidt Scott Schroeder John Niegos Dave Schuman Richard J…" at bounding box center [467, 394] width 521 height 22
select select "86e5621d-6805-4b45-aad7-b2b3c8c41661"
click at [699, 519] on span "Next" at bounding box center [701, 520] width 19 height 9
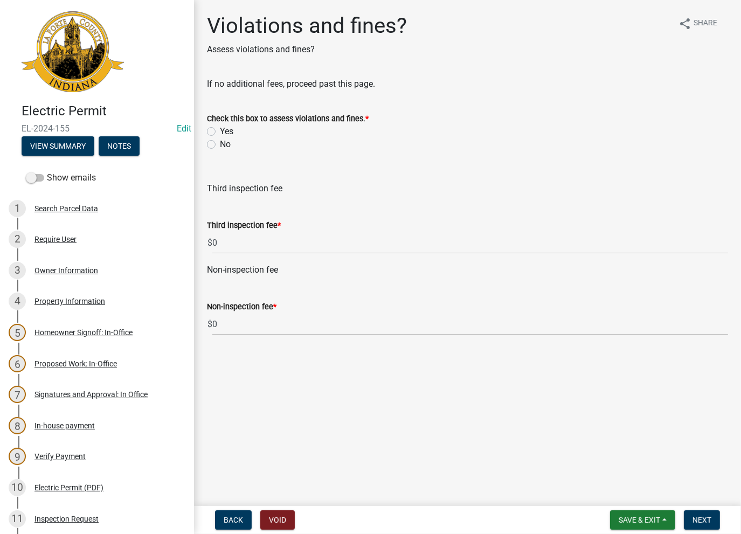
click at [220, 144] on label "No" at bounding box center [225, 144] width 11 height 13
click at [220, 144] on input "No" at bounding box center [223, 141] width 7 height 7
radio input "true"
click at [702, 517] on span "Next" at bounding box center [701, 520] width 19 height 9
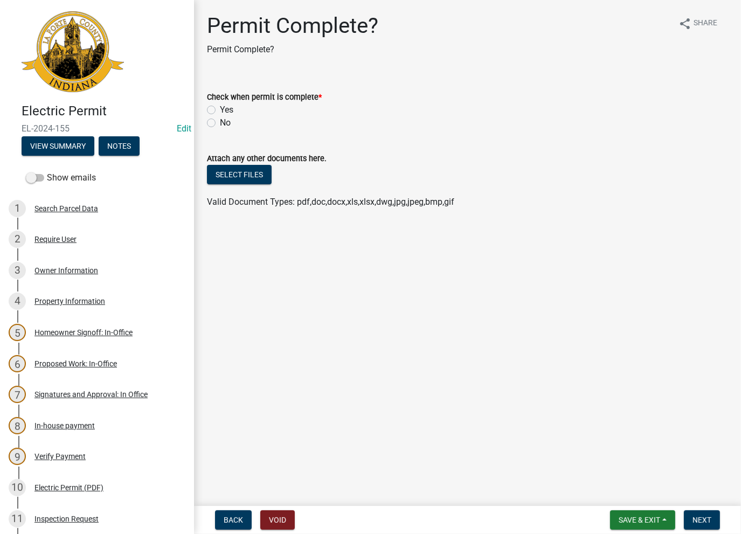
click at [212, 114] on div "Yes" at bounding box center [467, 109] width 521 height 13
click at [220, 113] on label "Yes" at bounding box center [226, 109] width 13 height 13
click at [220, 110] on input "Yes" at bounding box center [223, 106] width 7 height 7
radio input "true"
drag, startPoint x: 696, startPoint y: 524, endPoint x: 677, endPoint y: 506, distance: 26.3
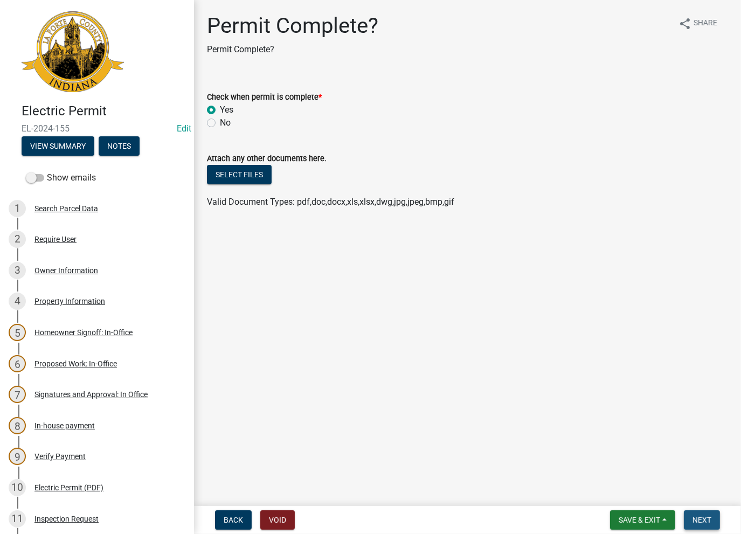
click at [697, 524] on button "Next" at bounding box center [702, 519] width 36 height 19
